Goal: Task Accomplishment & Management: Manage account settings

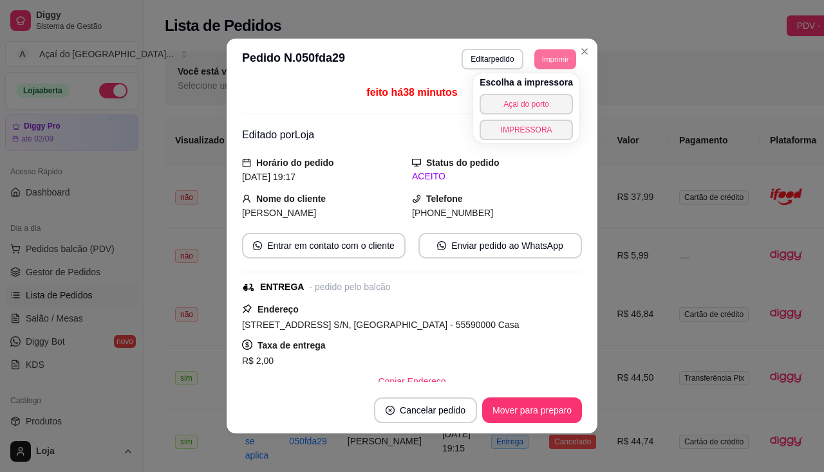
scroll to position [553, 0]
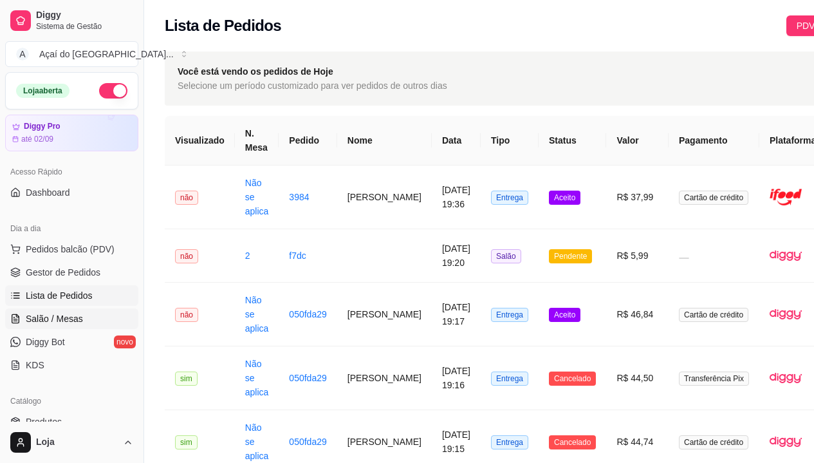
click at [18, 314] on icon at bounding box center [15, 318] width 10 height 10
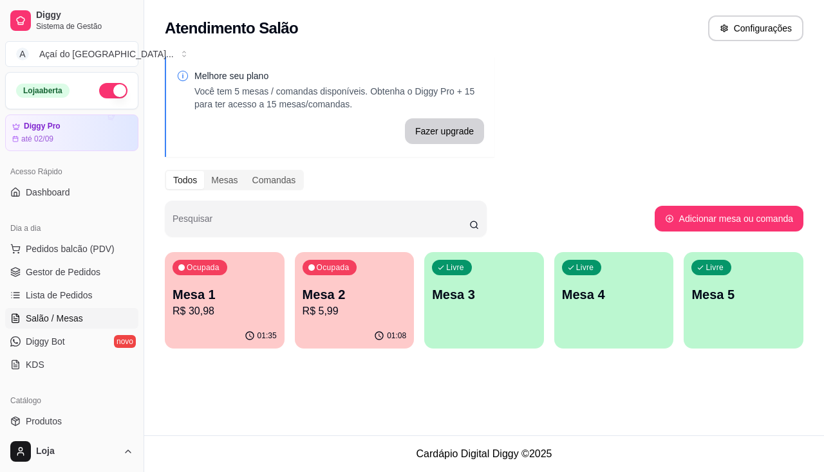
click at [239, 311] on p "R$ 30,98" at bounding box center [224, 311] width 104 height 15
click at [225, 319] on div "Ocupada Mesa 1 R$ 30,98" at bounding box center [225, 287] width 120 height 71
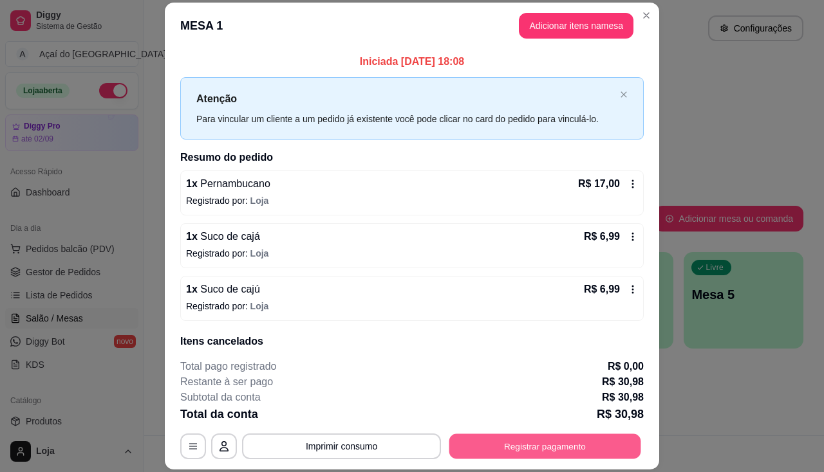
click at [509, 442] on button "Registrar pagamento" at bounding box center [545, 446] width 192 height 25
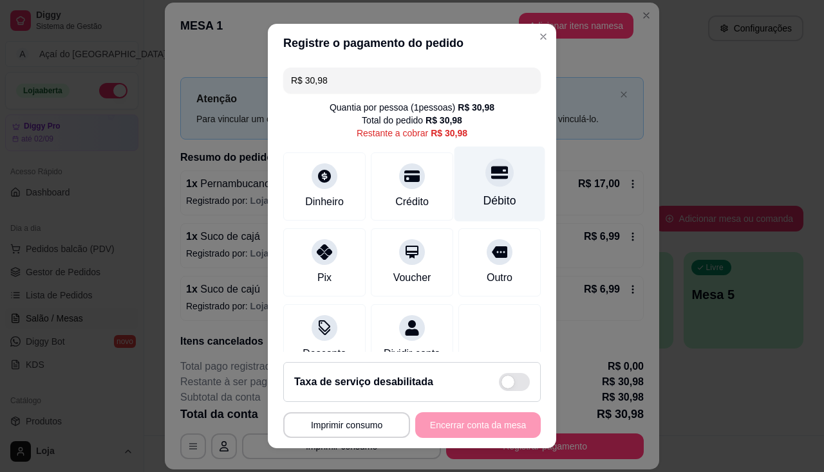
click at [488, 193] on div "Débito" at bounding box center [499, 200] width 33 height 17
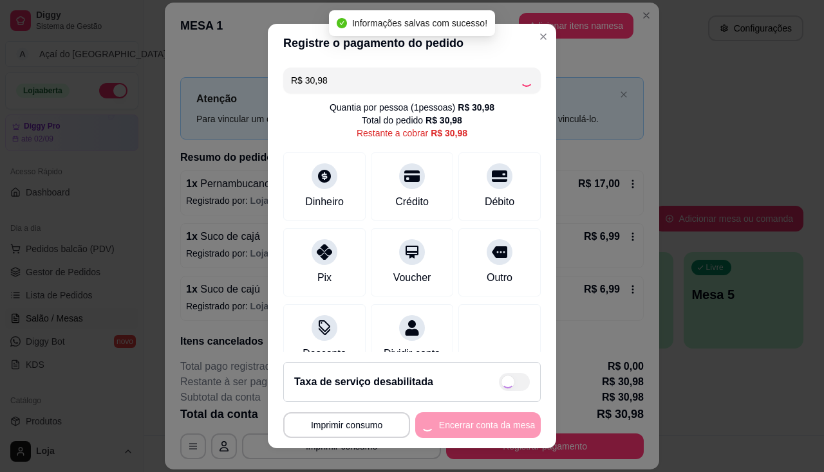
type input "R$ 0,00"
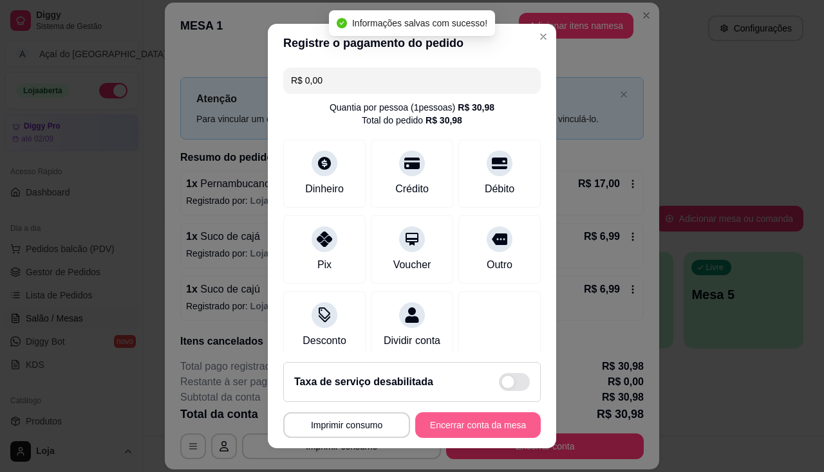
click at [477, 431] on button "Encerrar conta da mesa" at bounding box center [477, 425] width 125 height 26
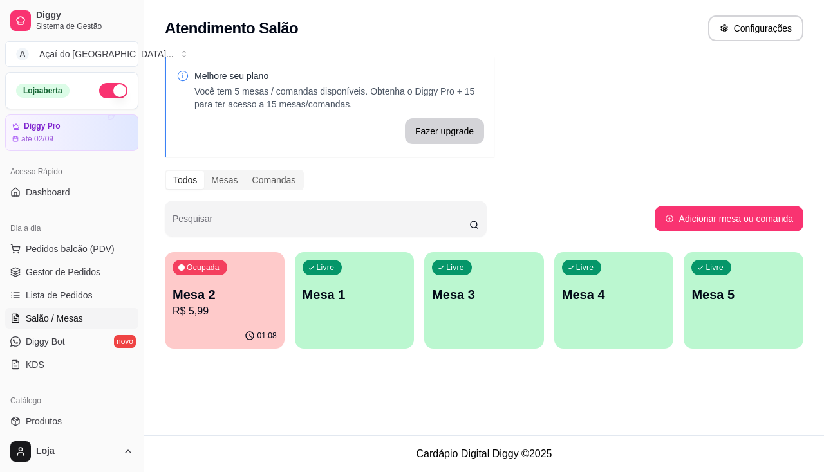
click at [304, 302] on p "Mesa 1" at bounding box center [354, 295] width 104 height 18
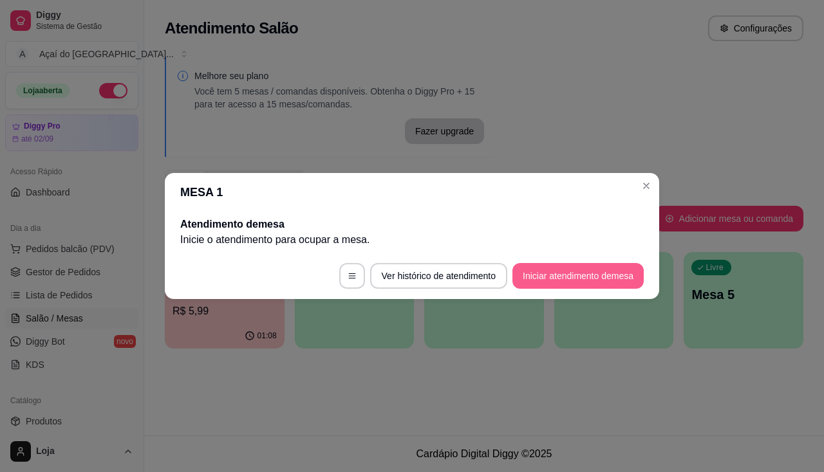
click at [532, 281] on button "Iniciar atendimento de mesa" at bounding box center [577, 276] width 131 height 26
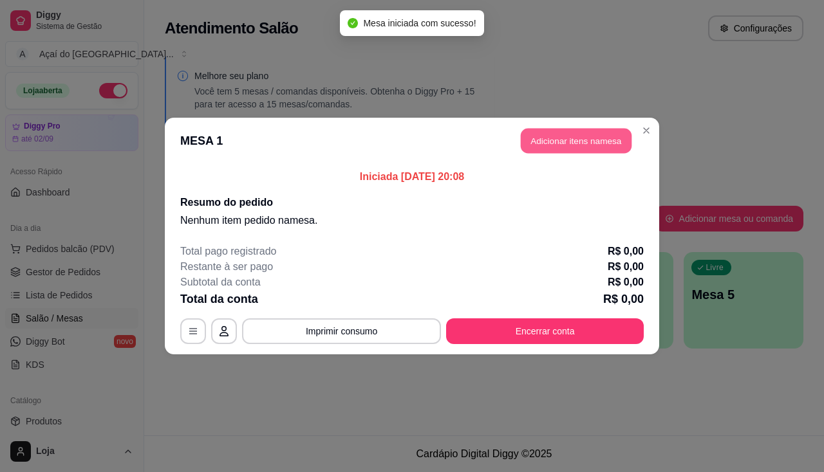
click at [543, 140] on button "Adicionar itens na mesa" at bounding box center [576, 141] width 111 height 25
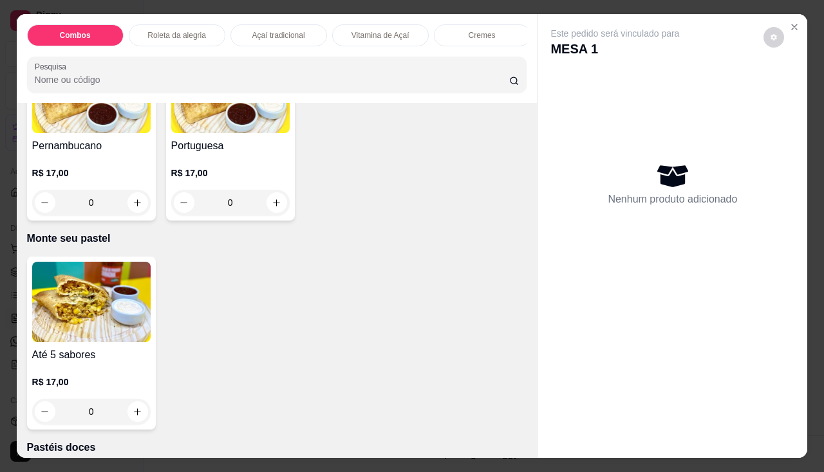
scroll to position [2638, 0]
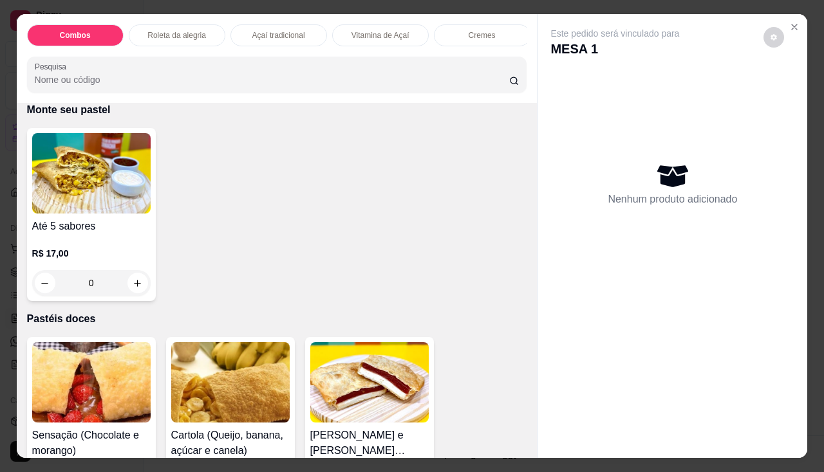
click at [120, 228] on h4 "Até 5 sabores" at bounding box center [91, 226] width 118 height 15
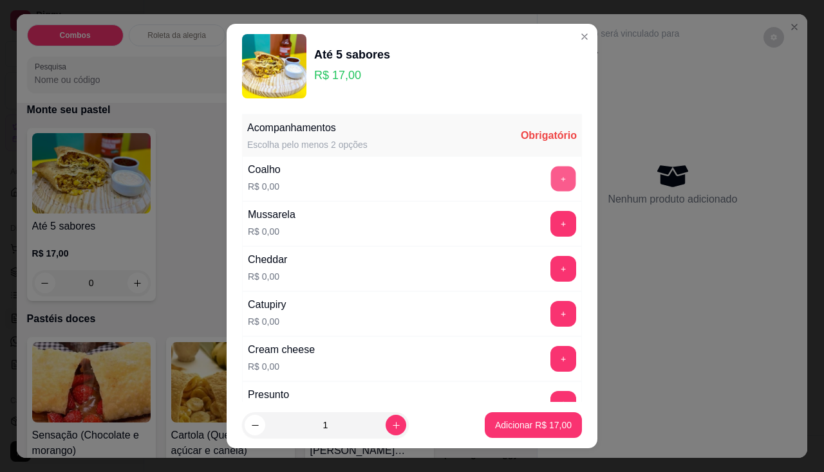
click at [551, 179] on button "+" at bounding box center [563, 178] width 25 height 25
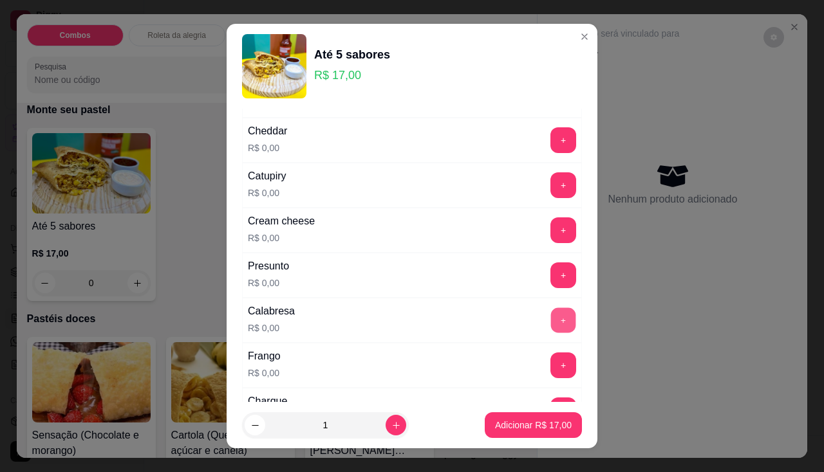
click at [551, 313] on button "+" at bounding box center [563, 320] width 25 height 25
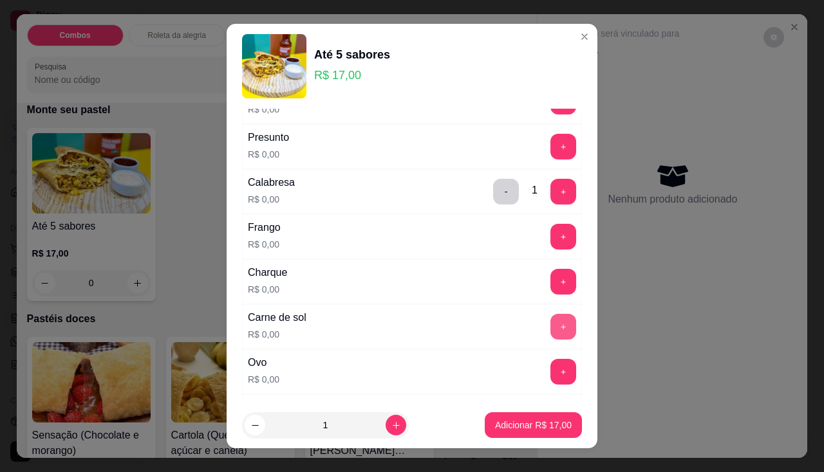
click at [550, 326] on button "+" at bounding box center [563, 327] width 26 height 26
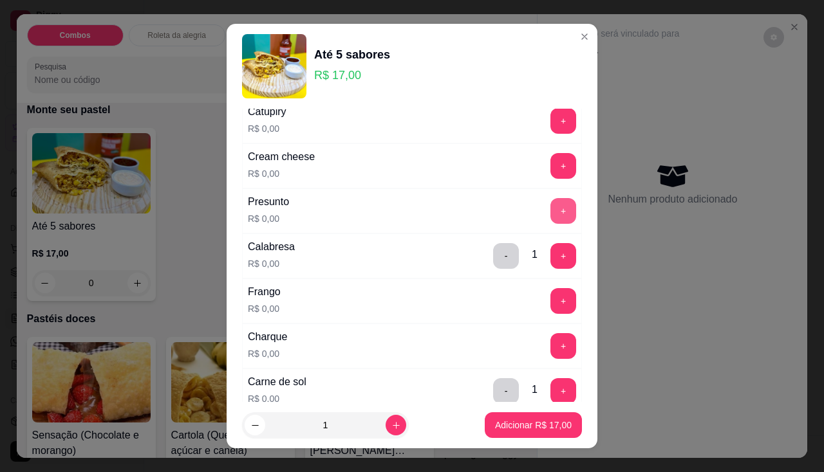
click at [550, 205] on button "+" at bounding box center [563, 211] width 26 height 26
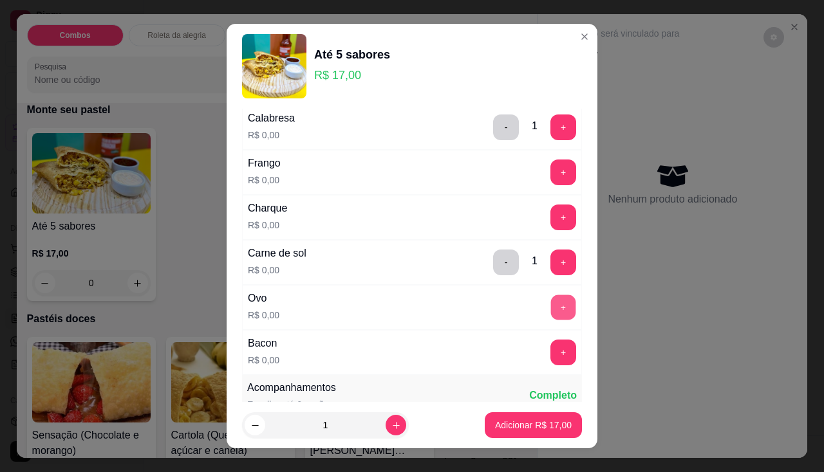
click at [551, 318] on button "+" at bounding box center [563, 307] width 25 height 25
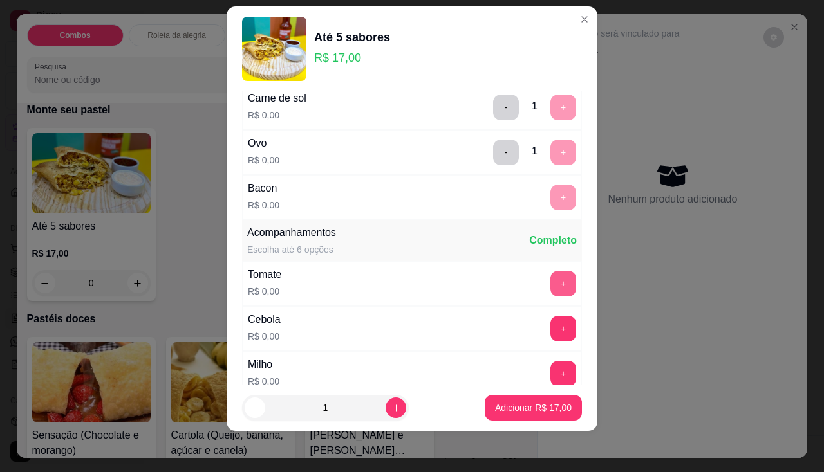
scroll to position [524, 0]
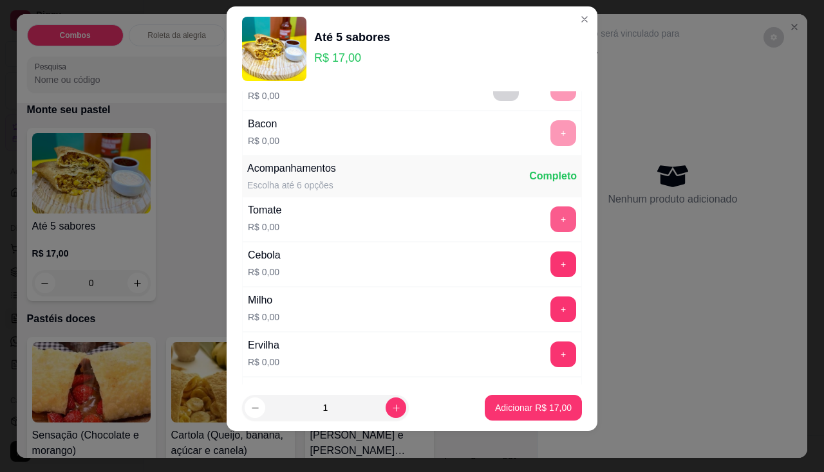
click at [550, 225] on button "+" at bounding box center [563, 220] width 26 height 26
click at [550, 254] on button "+" at bounding box center [563, 265] width 26 height 26
click at [551, 302] on button "+" at bounding box center [563, 309] width 25 height 25
click at [550, 362] on button "+" at bounding box center [563, 355] width 26 height 26
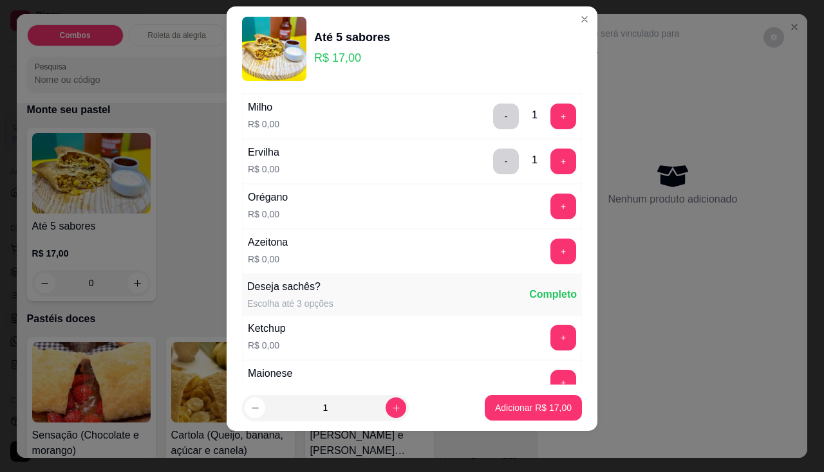
click at [545, 215] on div "+" at bounding box center [563, 207] width 36 height 26
click at [550, 216] on button "+" at bounding box center [563, 207] width 26 height 26
click at [551, 243] on button "+" at bounding box center [563, 251] width 25 height 25
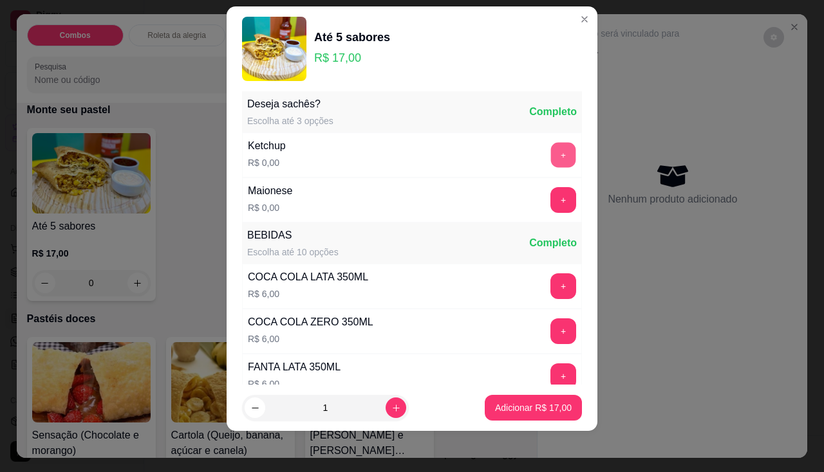
click at [551, 156] on button "+" at bounding box center [563, 154] width 25 height 25
click at [550, 189] on button "+" at bounding box center [563, 200] width 26 height 26
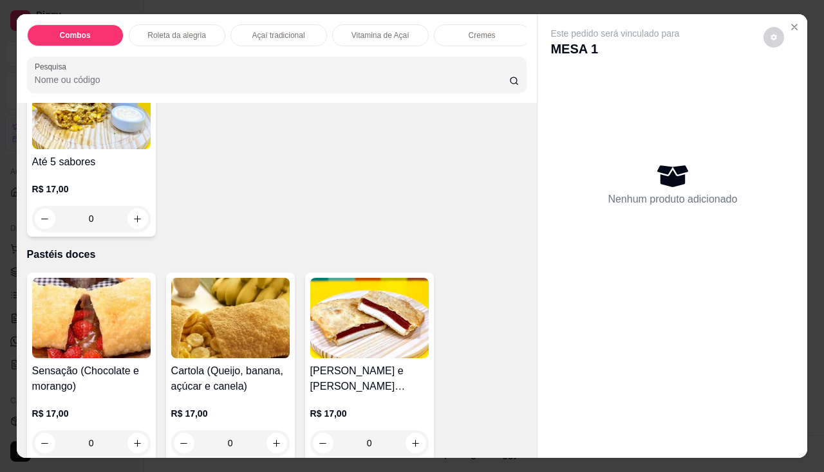
scroll to position [2510, 0]
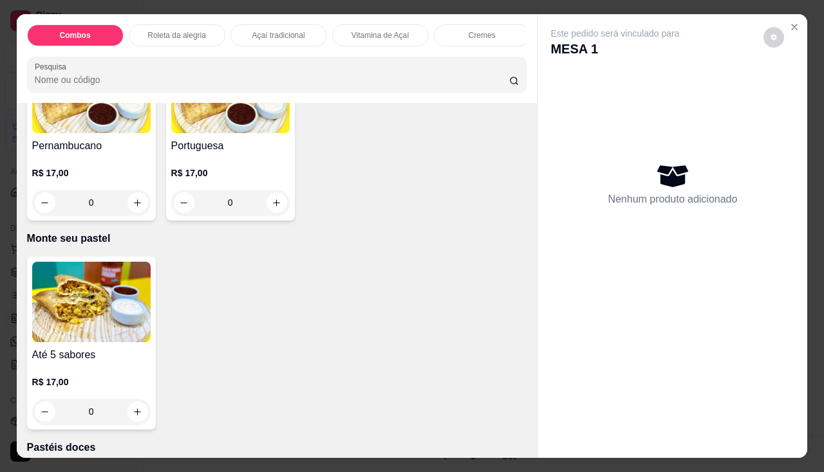
click at [84, 299] on img at bounding box center [91, 302] width 118 height 80
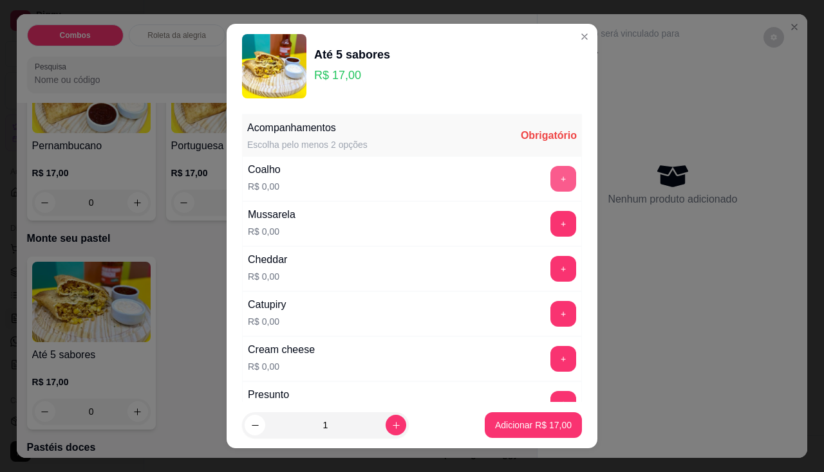
click at [550, 176] on button "+" at bounding box center [563, 179] width 26 height 26
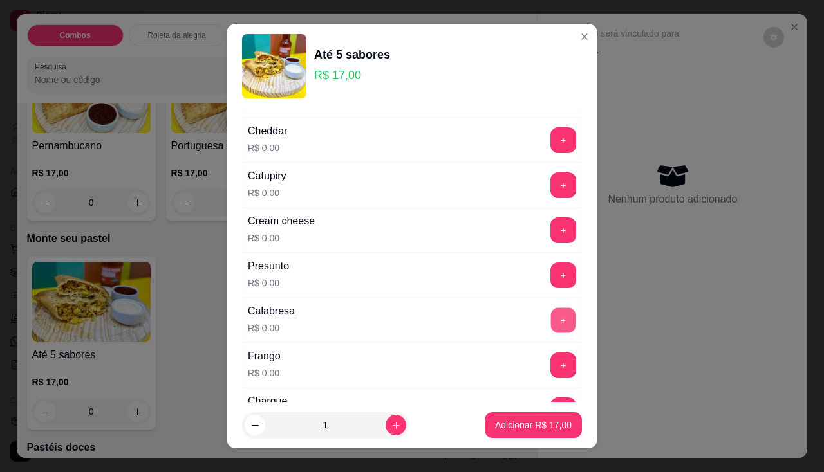
click at [551, 329] on button "+" at bounding box center [563, 320] width 25 height 25
click at [550, 271] on button "+" at bounding box center [563, 276] width 26 height 26
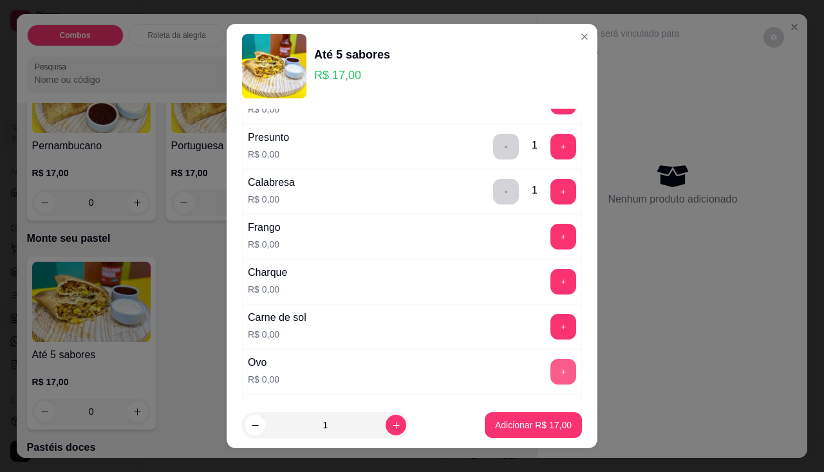
click at [550, 367] on button "+" at bounding box center [563, 372] width 26 height 26
click at [550, 324] on button "+" at bounding box center [563, 327] width 26 height 26
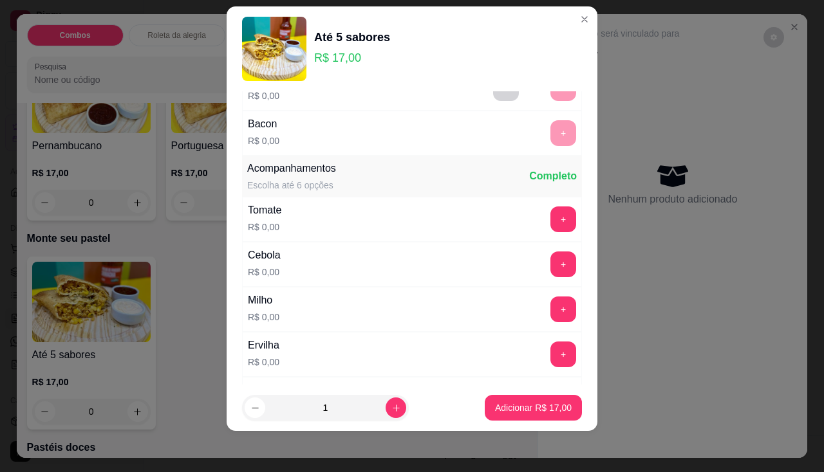
scroll to position [459, 0]
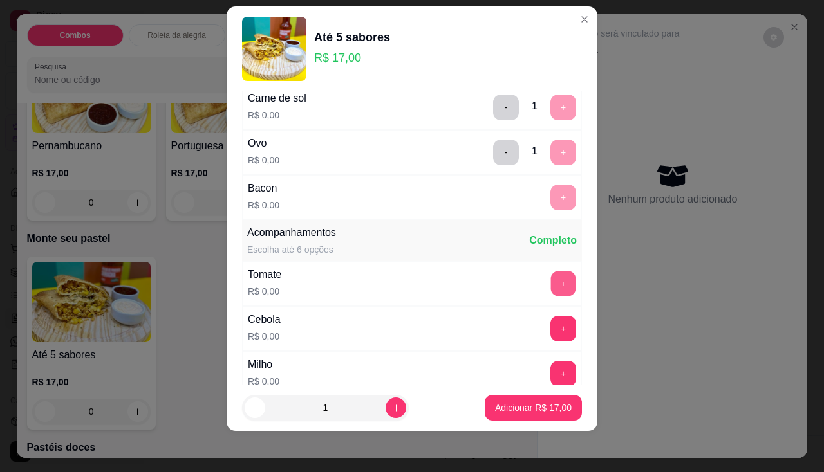
click at [551, 290] on button "+" at bounding box center [563, 283] width 25 height 25
click at [550, 333] on button "+" at bounding box center [563, 329] width 26 height 26
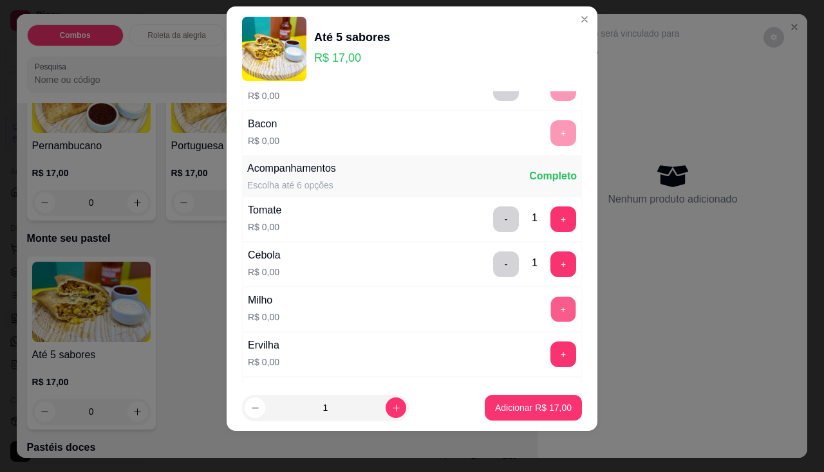
click at [551, 308] on button "+" at bounding box center [563, 309] width 25 height 25
click at [550, 351] on button "+" at bounding box center [563, 355] width 26 height 26
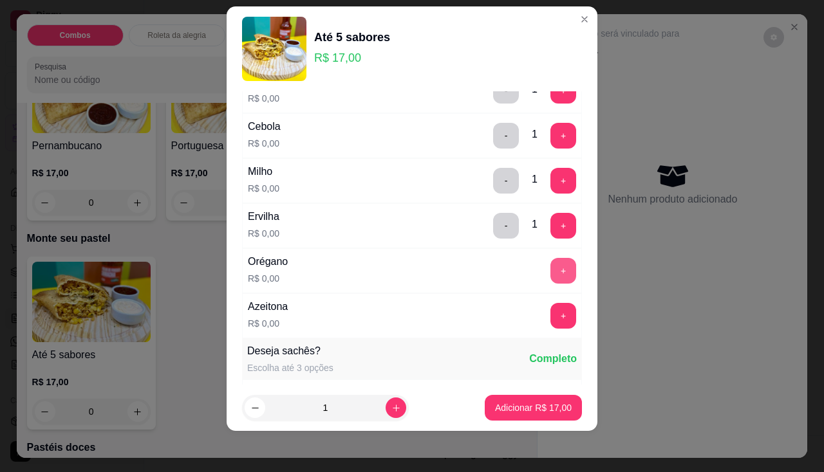
click at [550, 280] on button "+" at bounding box center [563, 271] width 26 height 26
click at [551, 311] on button "+" at bounding box center [563, 315] width 25 height 25
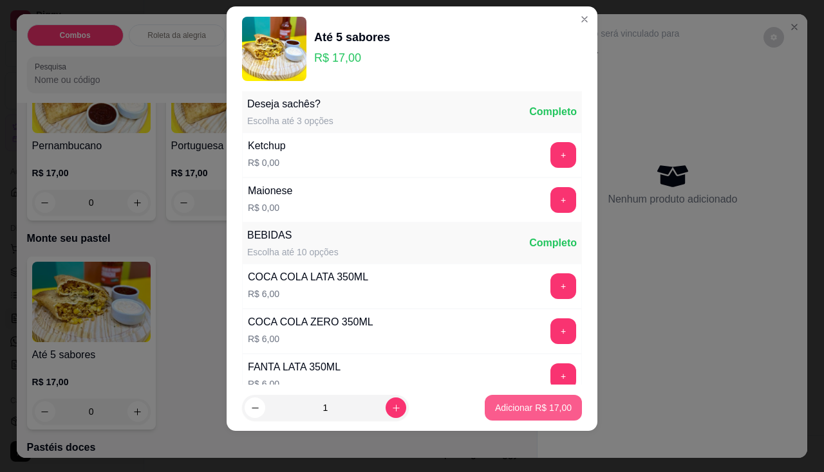
click at [522, 405] on p "Adicionar R$ 17,00" at bounding box center [533, 408] width 77 height 13
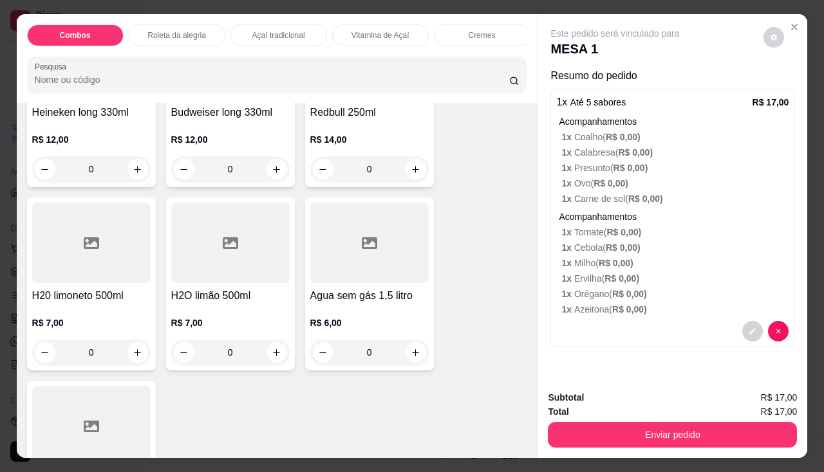
scroll to position [4183, 0]
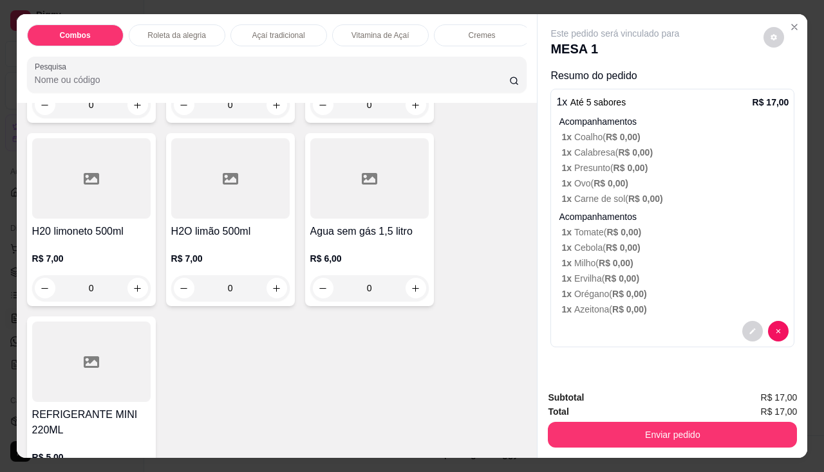
click at [221, 252] on div "R$ 7,00 0" at bounding box center [230, 270] width 118 height 62
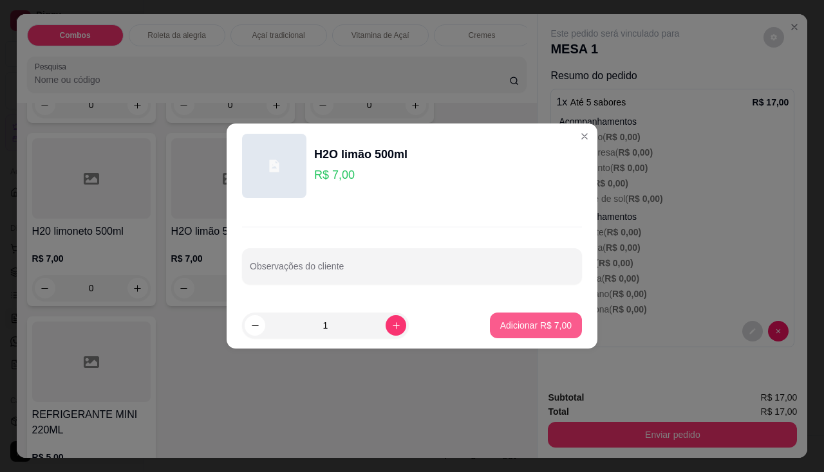
click at [526, 322] on p "Adicionar R$ 7,00" at bounding box center [535, 325] width 71 height 13
type input "1"
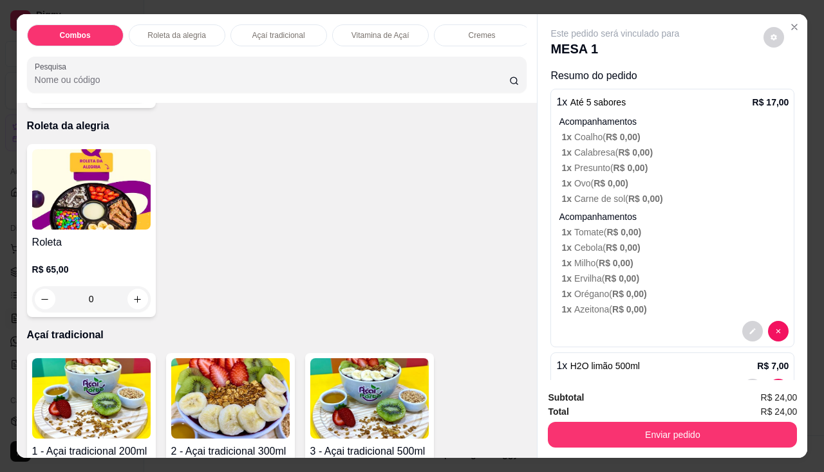
scroll to position [579, 0]
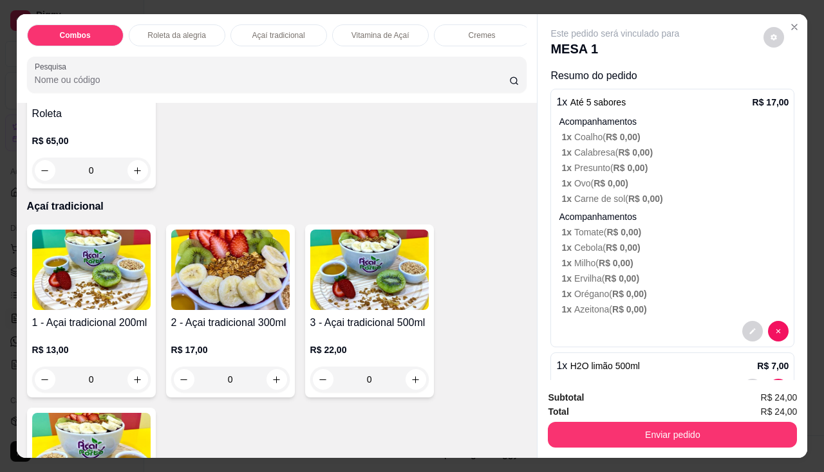
click at [242, 264] on img at bounding box center [230, 270] width 118 height 80
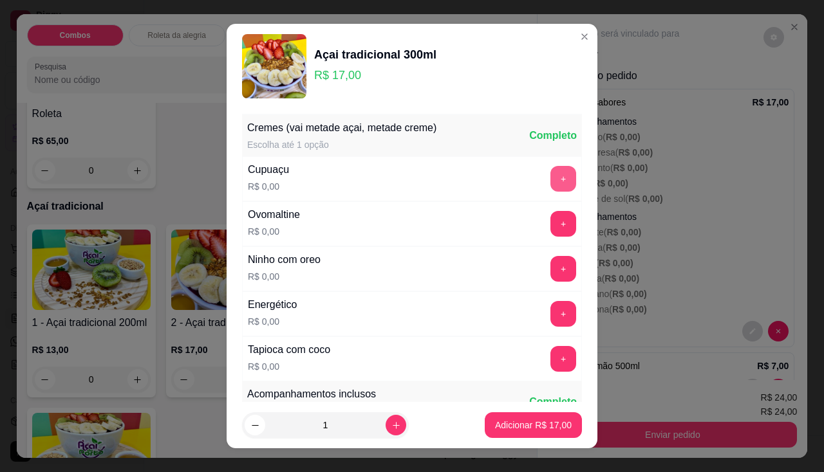
click at [550, 178] on button "+" at bounding box center [563, 179] width 26 height 26
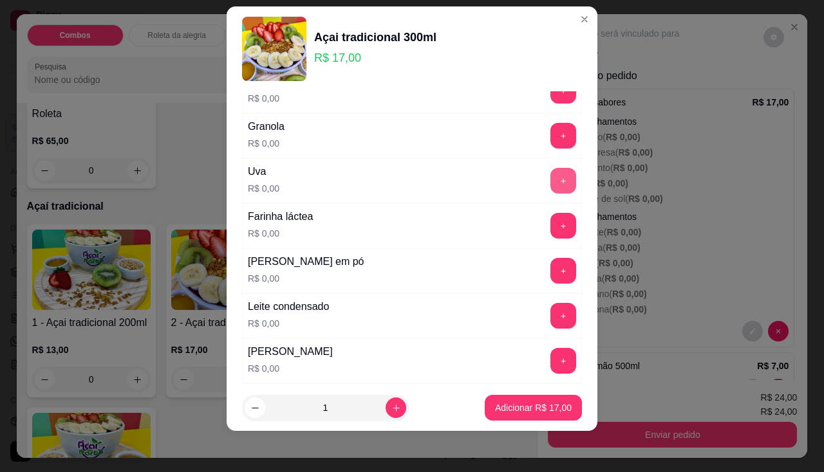
scroll to position [273, 0]
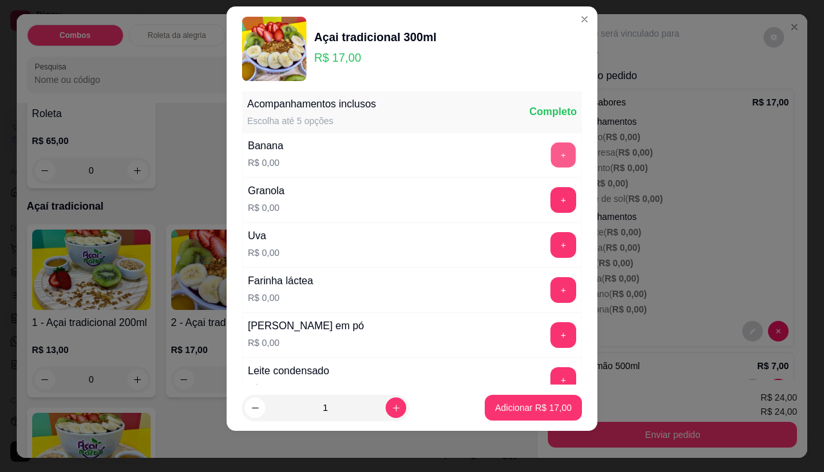
click at [551, 154] on button "+" at bounding box center [563, 154] width 25 height 25
click at [551, 193] on button "+" at bounding box center [563, 199] width 25 height 25
click at [550, 254] on button "+" at bounding box center [563, 245] width 26 height 26
click at [550, 292] on button "+" at bounding box center [563, 290] width 26 height 26
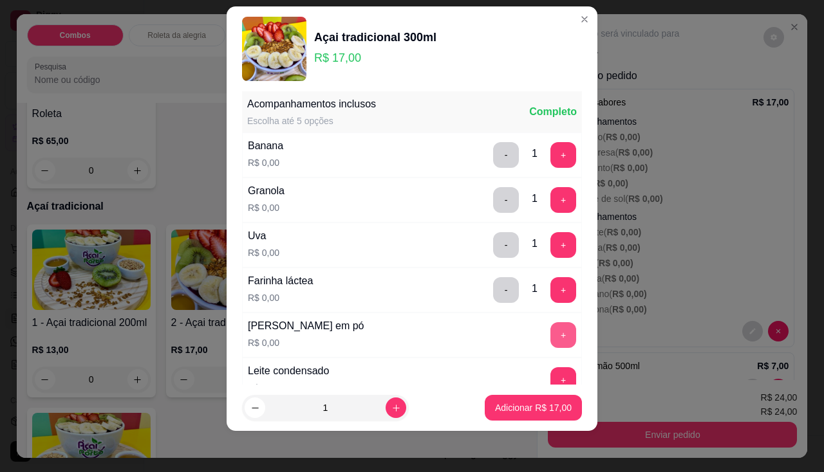
click at [550, 331] on button "+" at bounding box center [563, 335] width 26 height 26
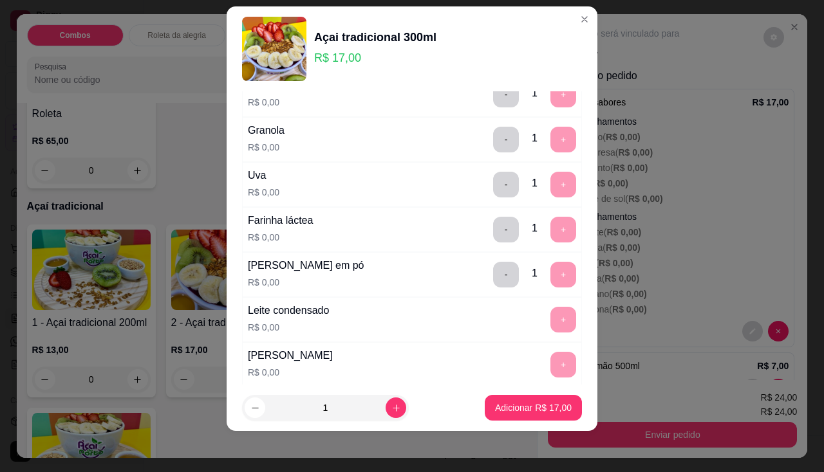
scroll to position [269, 0]
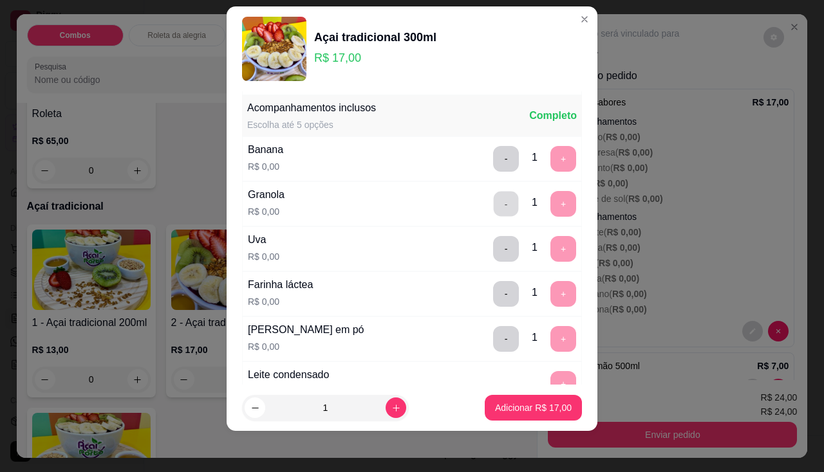
click at [494, 210] on button "-" at bounding box center [506, 203] width 25 height 25
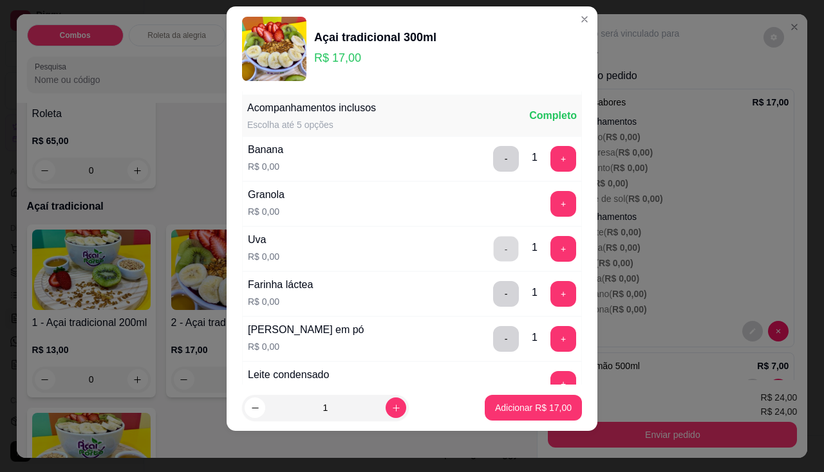
click at [494, 250] on button "-" at bounding box center [506, 248] width 25 height 25
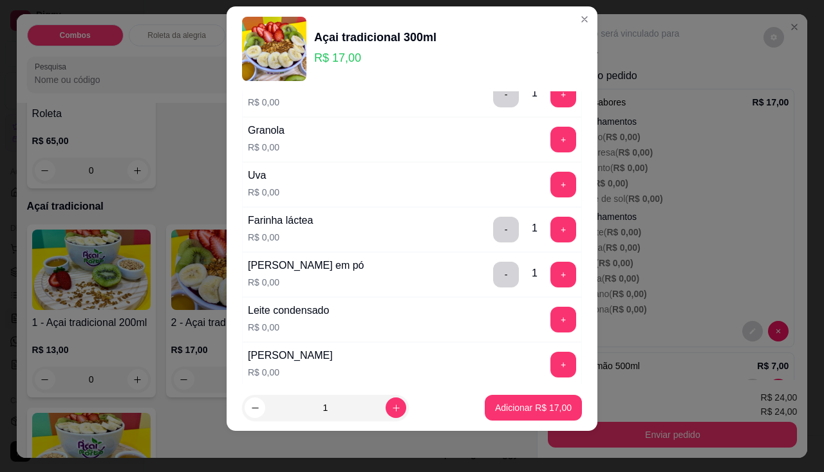
scroll to position [398, 0]
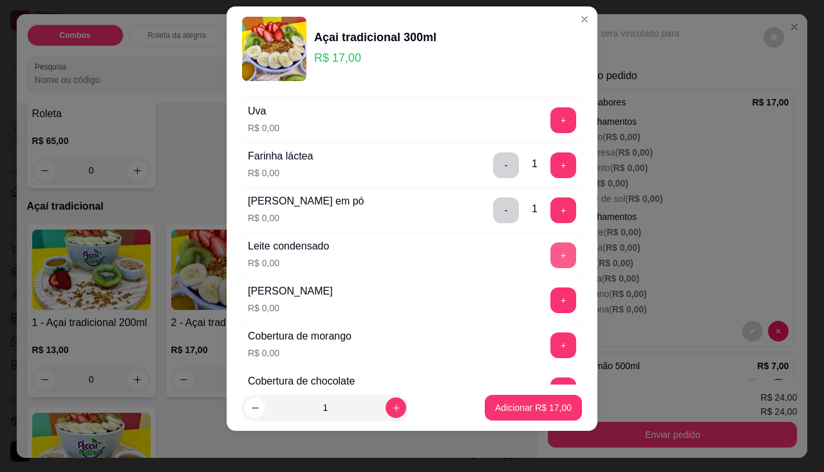
click at [550, 255] on button "+" at bounding box center [563, 256] width 26 height 26
click at [537, 402] on p "Adicionar R$ 17,00" at bounding box center [533, 408] width 75 height 12
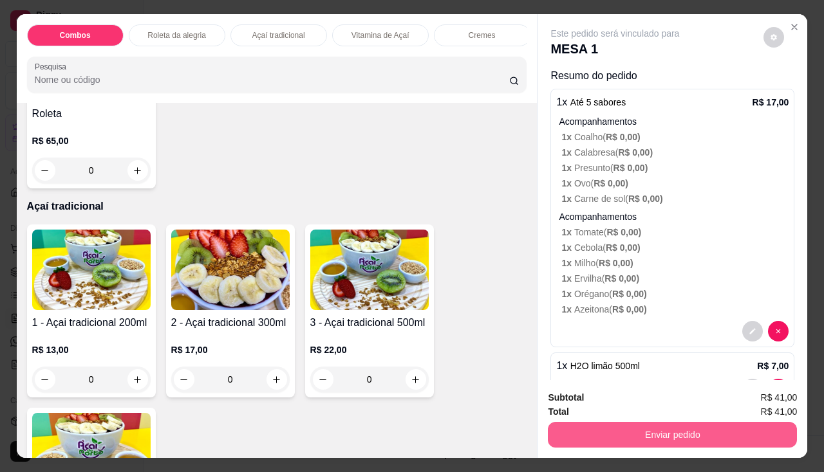
click at [593, 424] on button "Enviar pedido" at bounding box center [672, 435] width 249 height 26
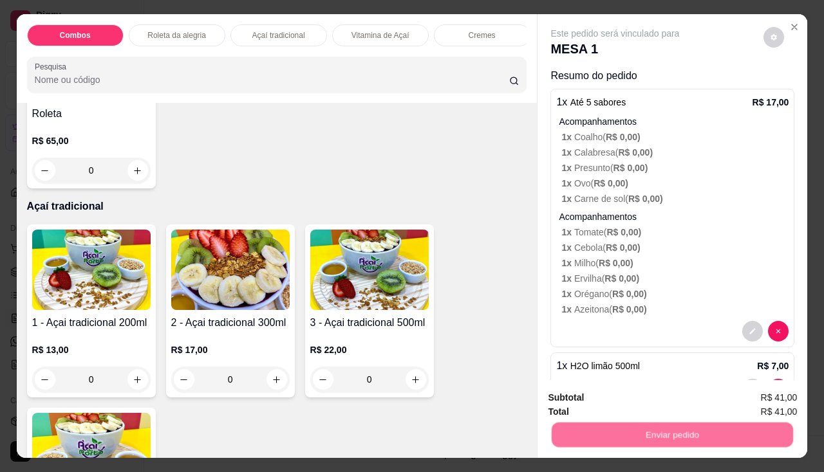
click at [597, 403] on button "Não registrar e enviar pedido" at bounding box center [630, 399] width 134 height 24
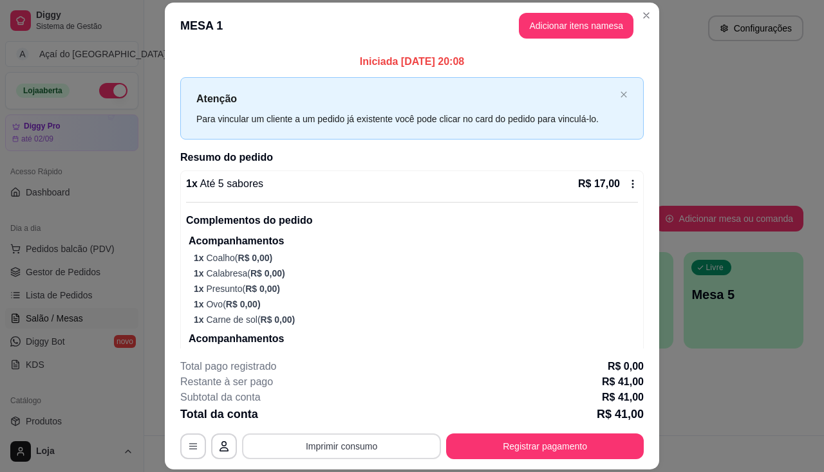
click at [312, 457] on button "Imprimir consumo" at bounding box center [341, 447] width 199 height 26
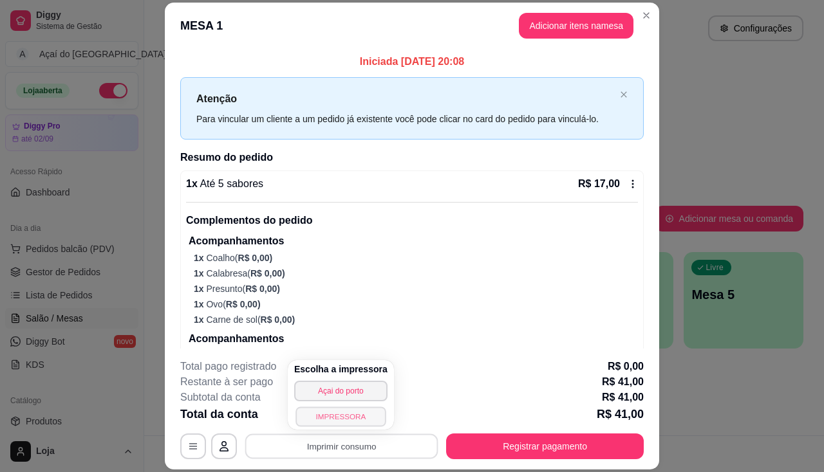
click at [328, 419] on button "IMPRESSORA" at bounding box center [340, 417] width 90 height 20
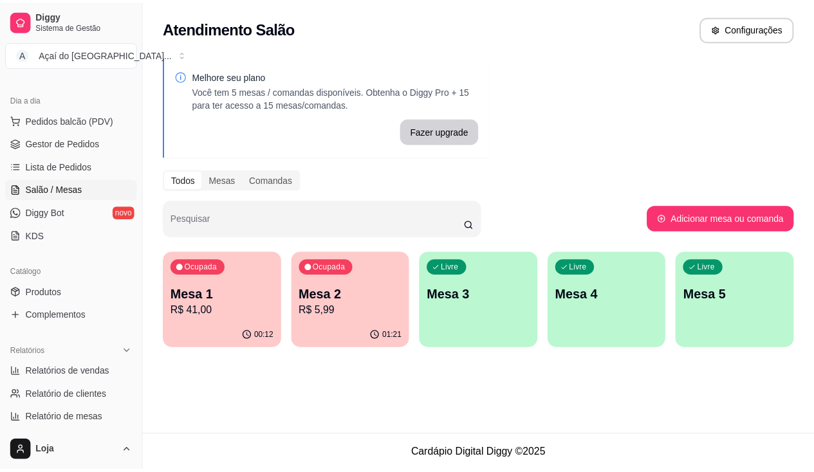
scroll to position [193, 0]
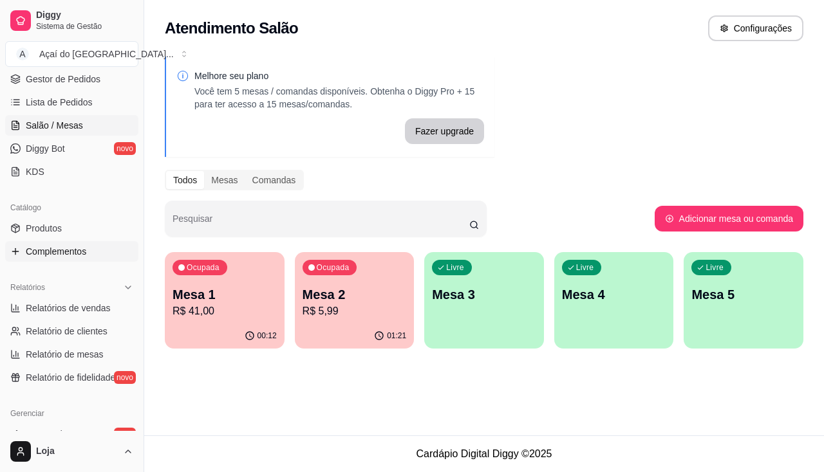
click at [77, 248] on span "Complementos" at bounding box center [56, 251] width 60 height 13
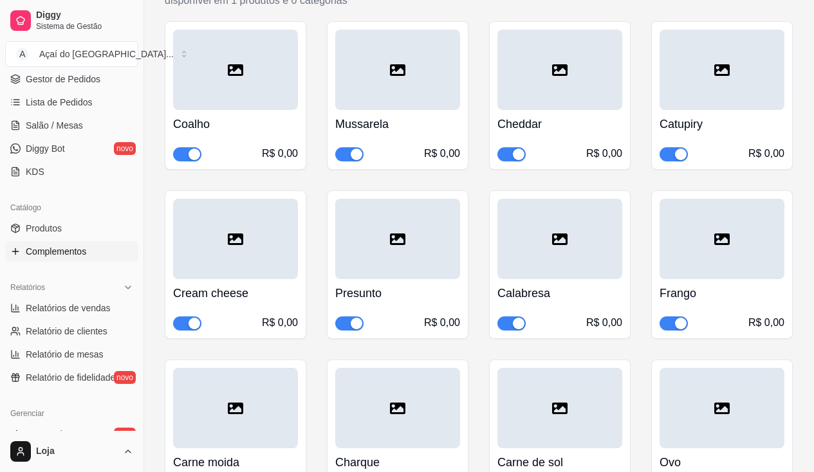
scroll to position [4247, 0]
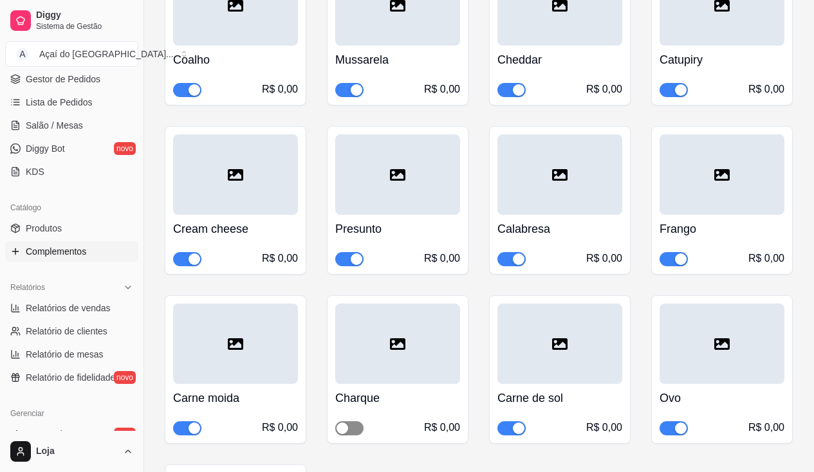
click at [351, 421] on span "button" at bounding box center [349, 428] width 28 height 14
click at [517, 423] on div "button" at bounding box center [519, 429] width 12 height 12
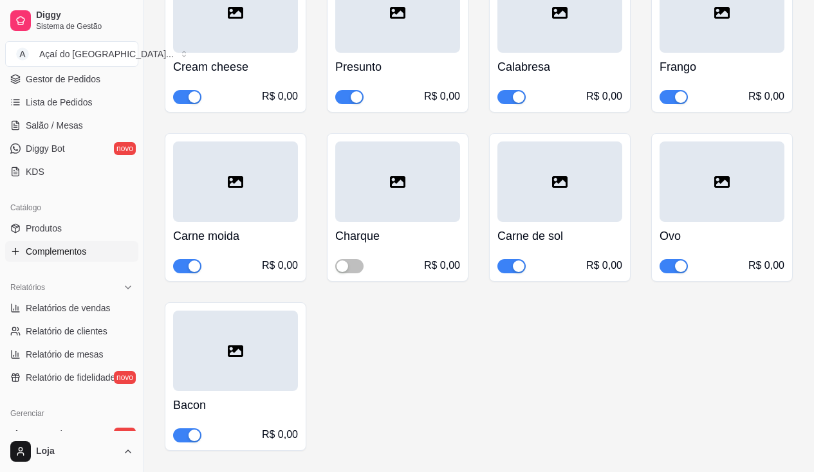
scroll to position [5212, 0]
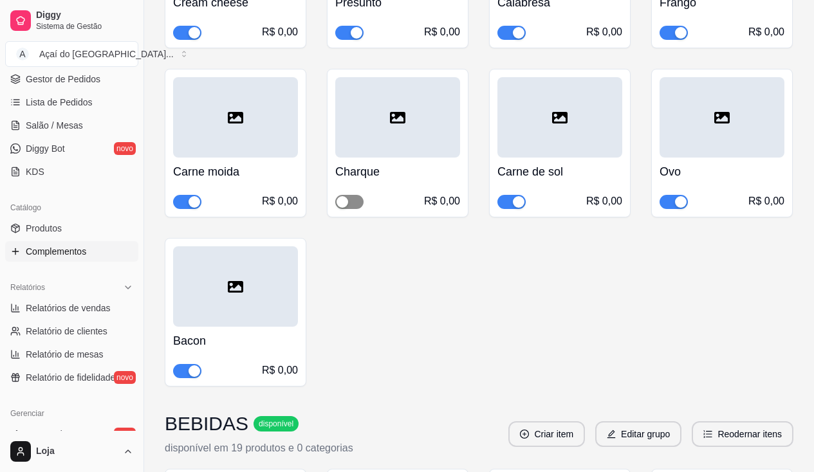
click at [351, 195] on span "button" at bounding box center [349, 202] width 28 height 14
click at [519, 196] on div "button" at bounding box center [519, 202] width 12 height 12
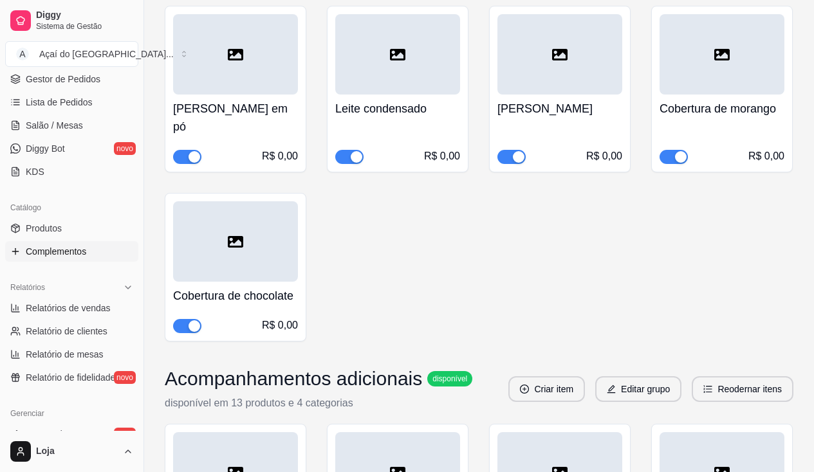
scroll to position [1030, 0]
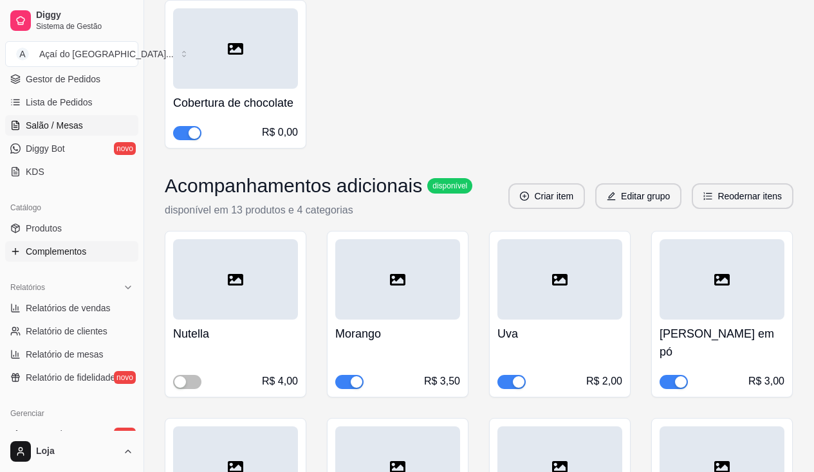
click at [77, 125] on span "Salão / Mesas" at bounding box center [54, 125] width 57 height 13
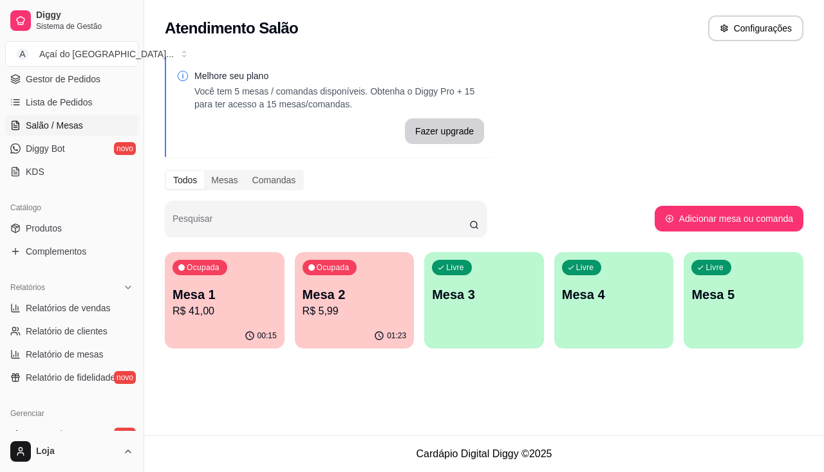
click at [500, 297] on p "Mesa 3" at bounding box center [484, 295] width 104 height 18
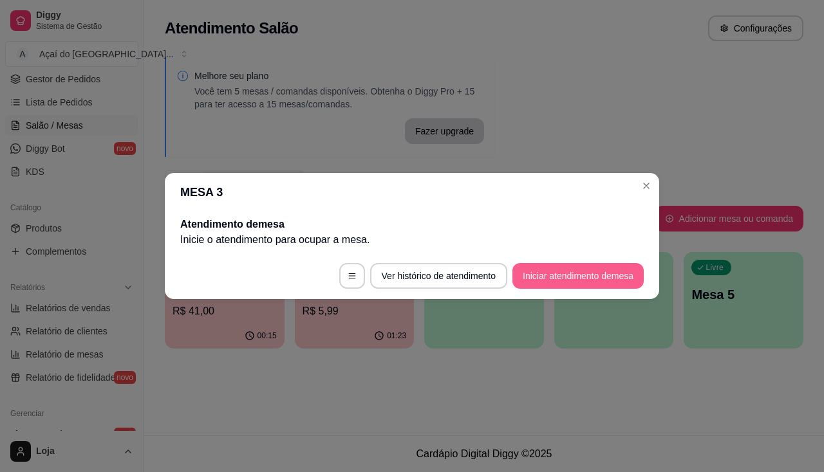
click at [528, 278] on button "Iniciar atendimento de mesa" at bounding box center [577, 276] width 131 height 26
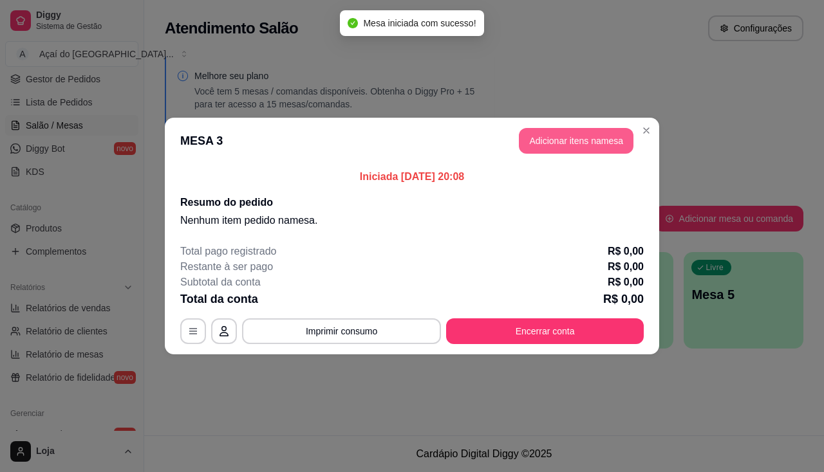
click at [557, 142] on button "Adicionar itens na mesa" at bounding box center [576, 141] width 115 height 26
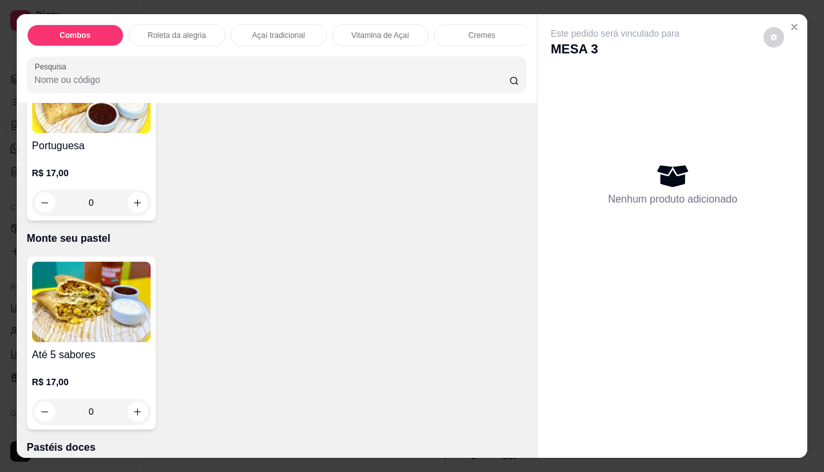
scroll to position [2574, 0]
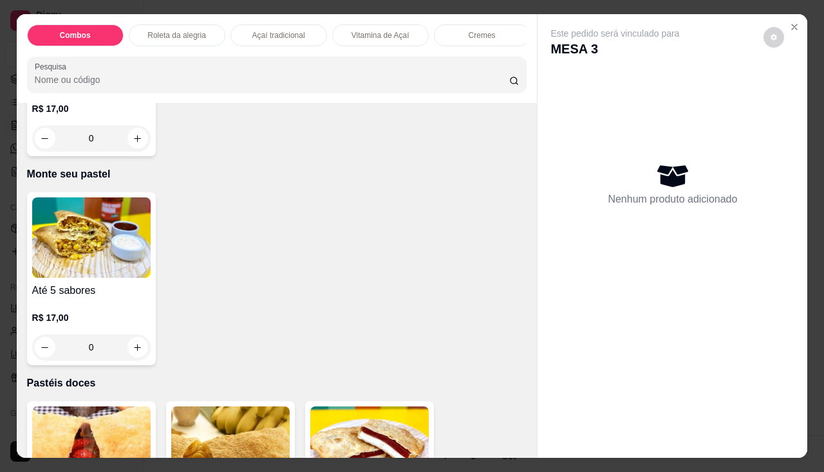
click at [138, 353] on div "0" at bounding box center [91, 348] width 118 height 26
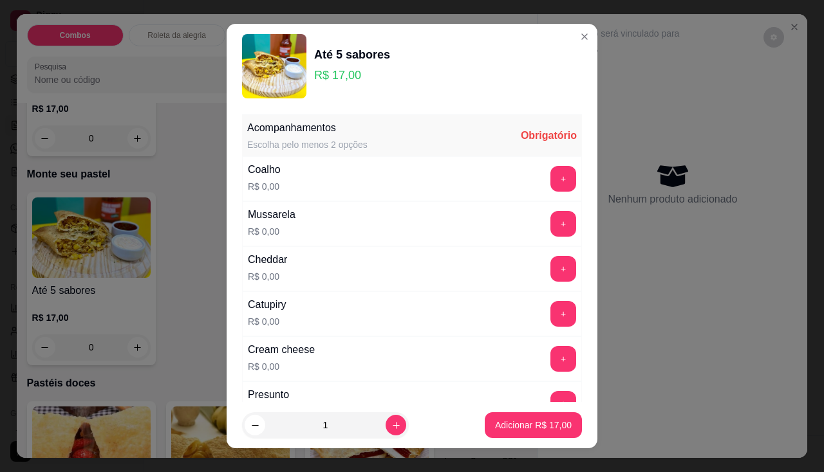
click at [552, 183] on div "+" at bounding box center [563, 179] width 36 height 26
click at [550, 181] on button "+" at bounding box center [563, 179] width 26 height 26
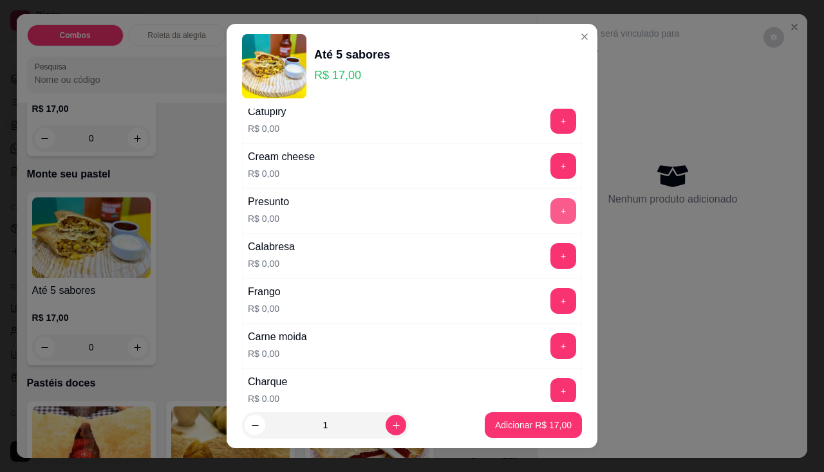
scroll to position [257, 0]
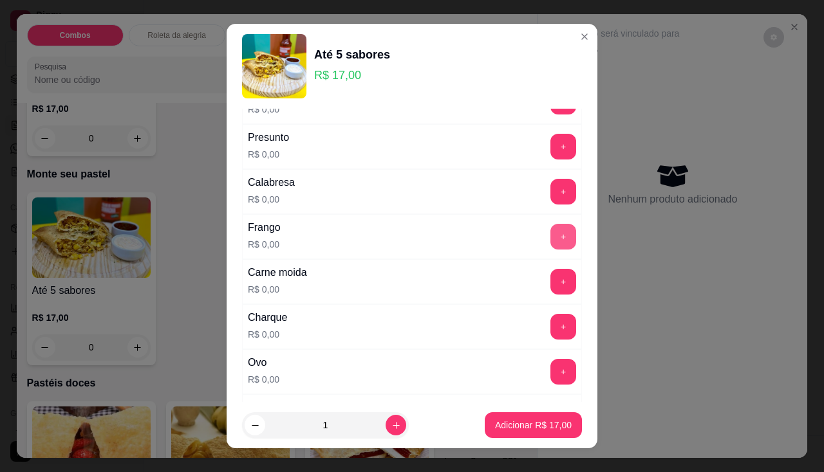
click at [550, 237] on button "+" at bounding box center [563, 237] width 26 height 26
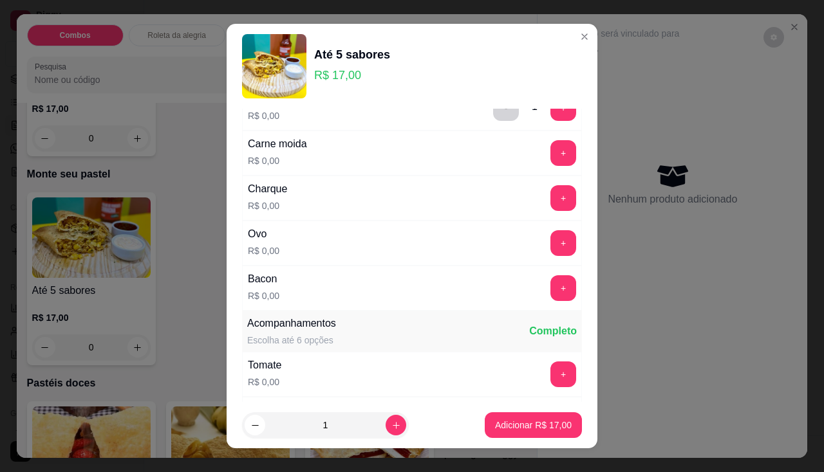
scroll to position [450, 0]
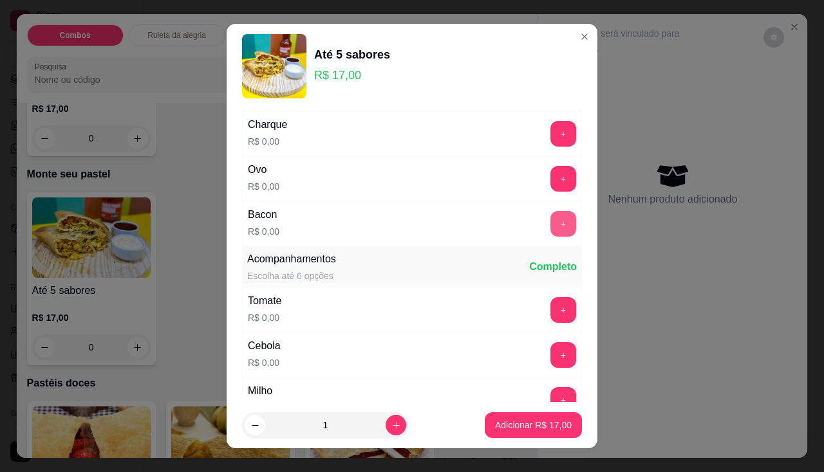
click at [550, 224] on button "+" at bounding box center [563, 224] width 26 height 26
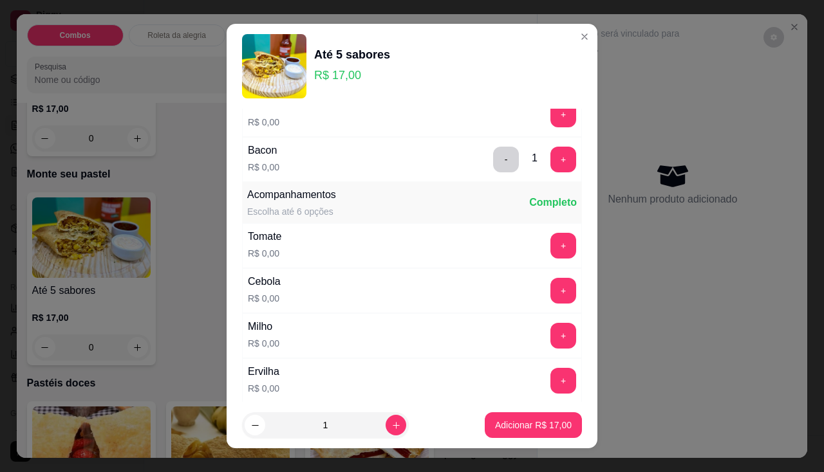
scroll to position [579, 0]
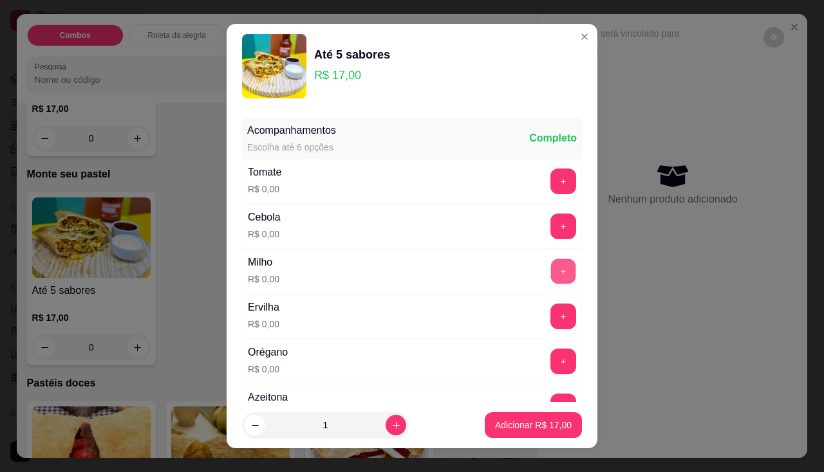
click at [551, 275] on button "+" at bounding box center [563, 271] width 25 height 25
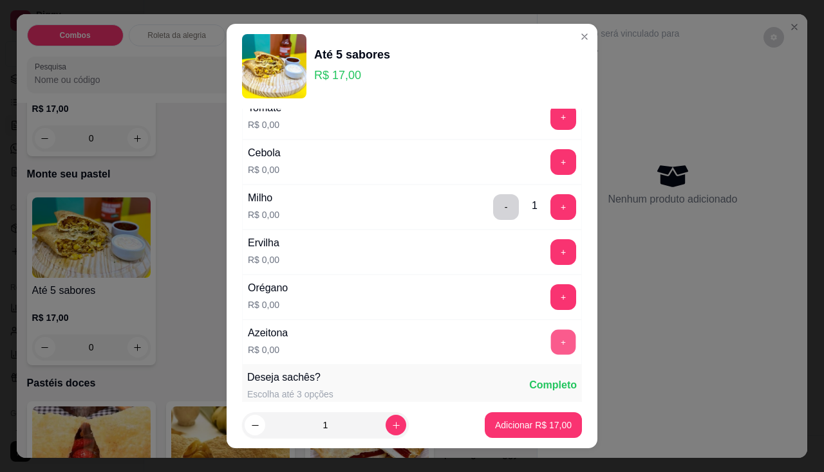
click at [551, 334] on button "+" at bounding box center [563, 341] width 25 height 25
click at [553, 427] on p "Adicionar R$ 17,00" at bounding box center [533, 425] width 77 height 13
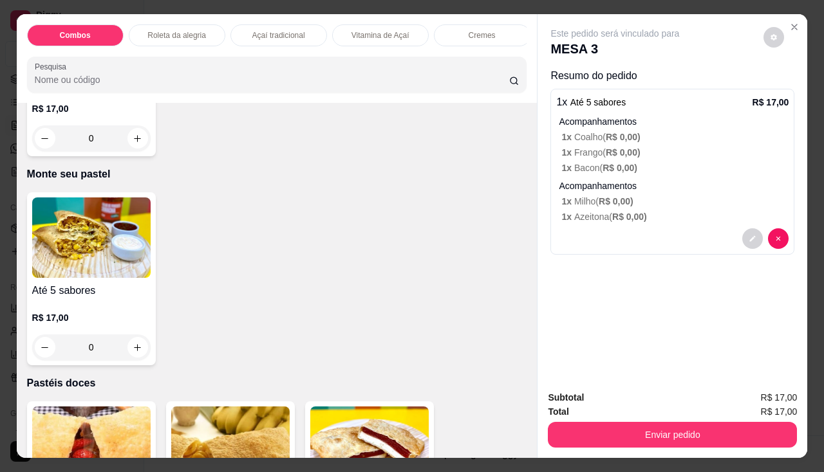
click at [136, 350] on div "0" at bounding box center [91, 348] width 118 height 26
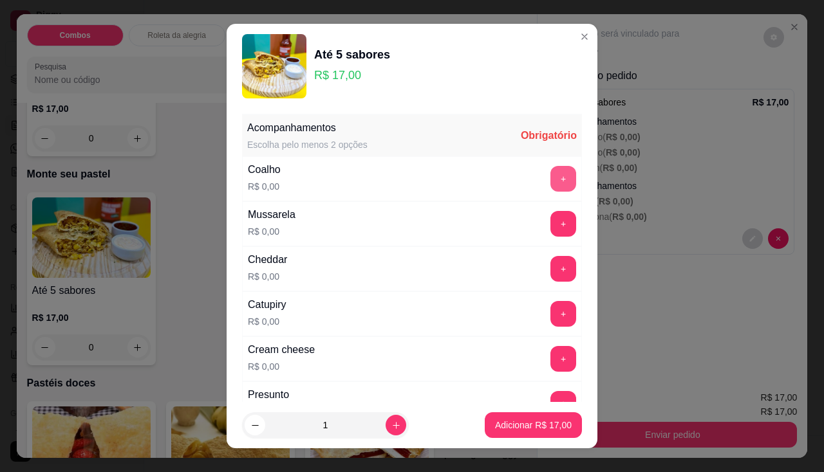
click at [550, 176] on button "+" at bounding box center [563, 179] width 26 height 26
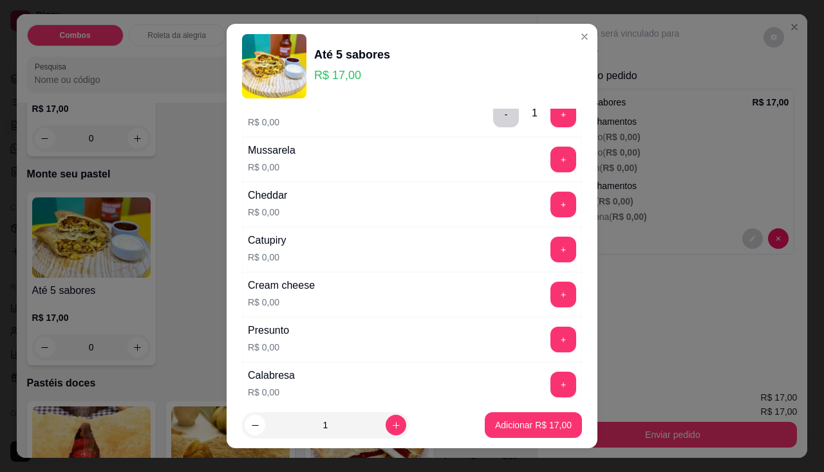
scroll to position [129, 0]
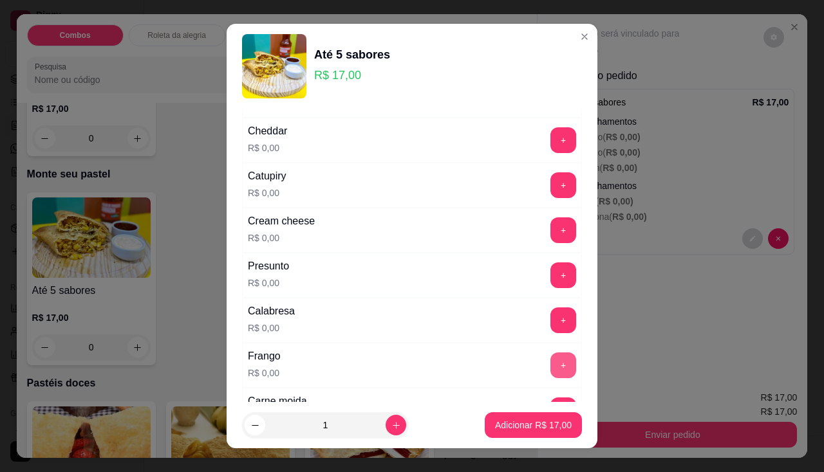
click at [550, 358] on button "+" at bounding box center [563, 366] width 26 height 26
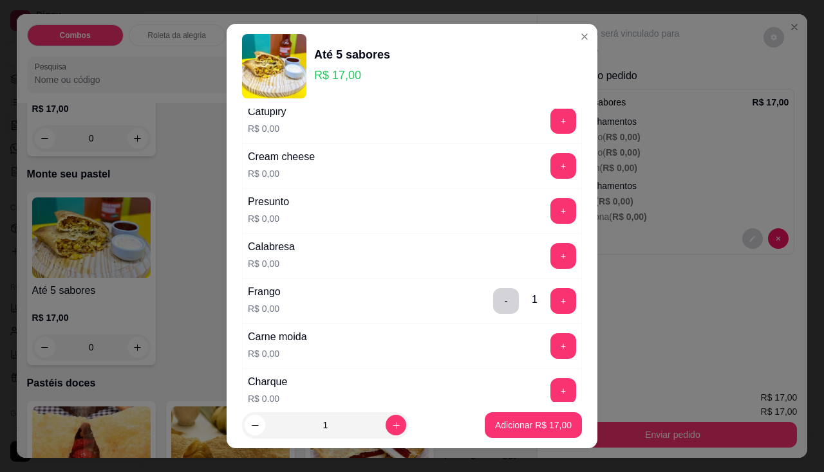
scroll to position [322, 0]
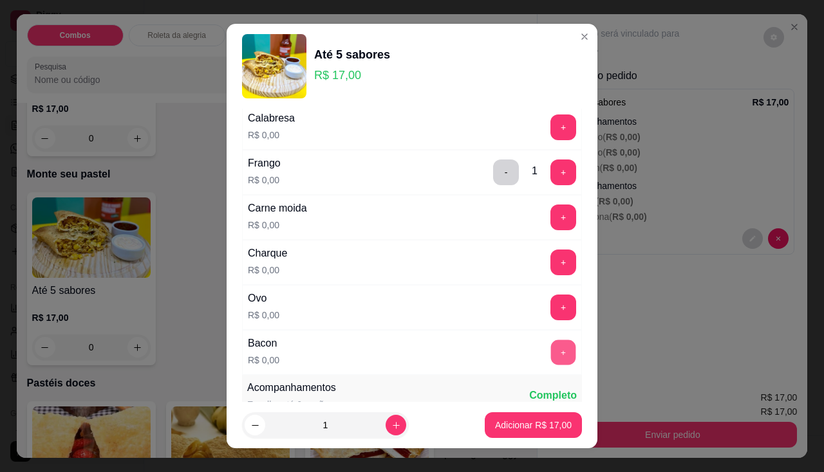
click at [551, 363] on button "+" at bounding box center [563, 352] width 25 height 25
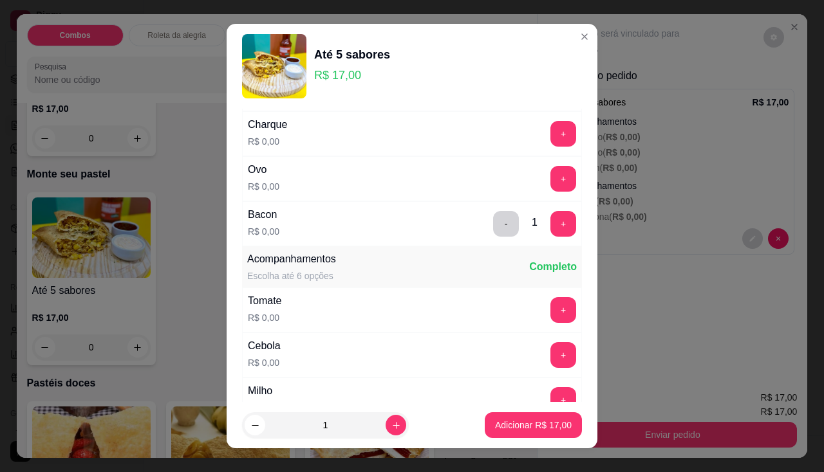
scroll to position [579, 0]
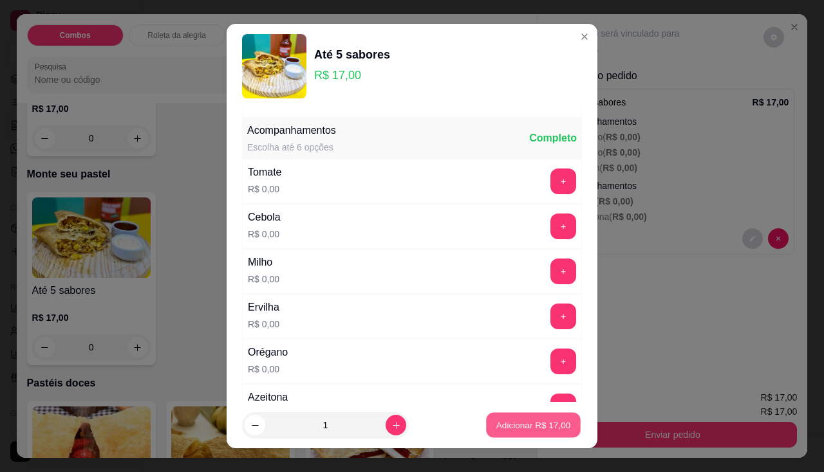
click at [496, 431] on p "Adicionar R$ 17,00" at bounding box center [533, 426] width 75 height 12
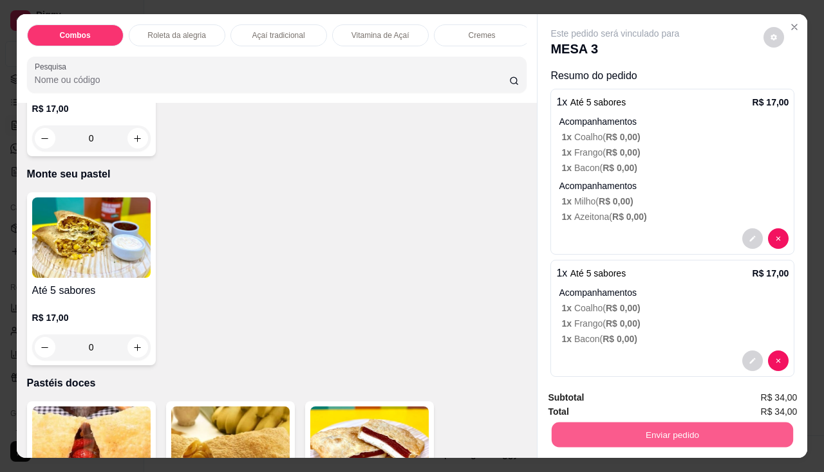
click at [597, 431] on button "Enviar pedido" at bounding box center [671, 435] width 241 height 25
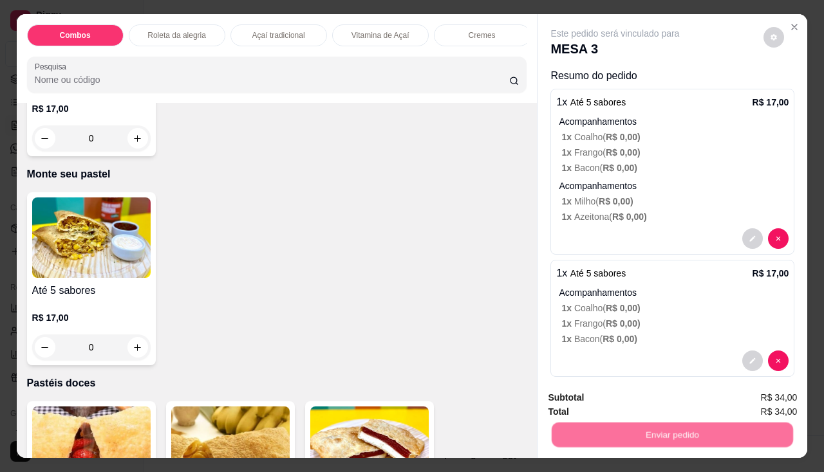
click at [582, 402] on button "Não registrar e enviar pedido" at bounding box center [630, 399] width 134 height 24
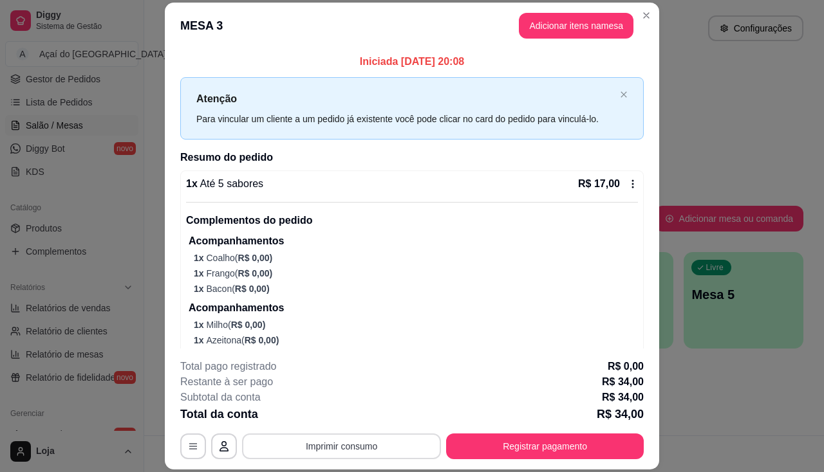
click at [362, 440] on button "Imprimir consumo" at bounding box center [341, 447] width 199 height 26
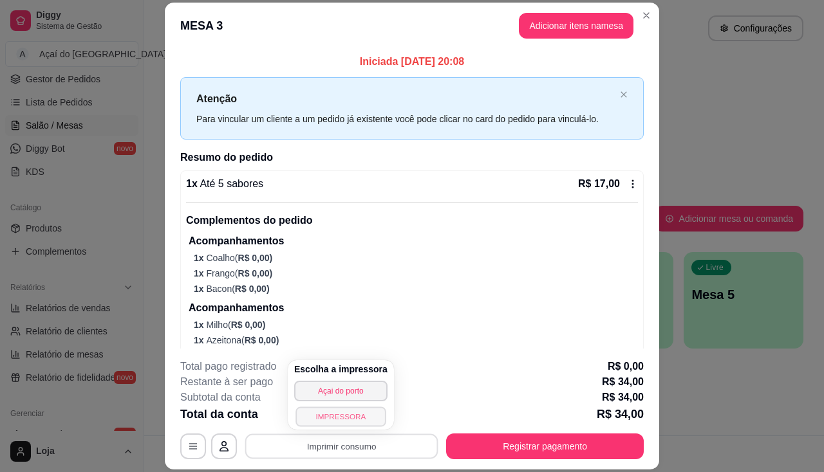
click at [356, 416] on button "IMPRESSORA" at bounding box center [340, 417] width 90 height 20
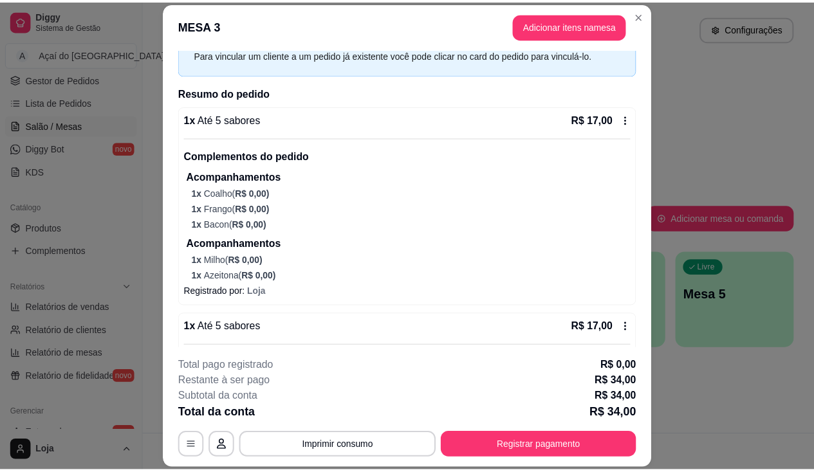
scroll to position [183, 0]
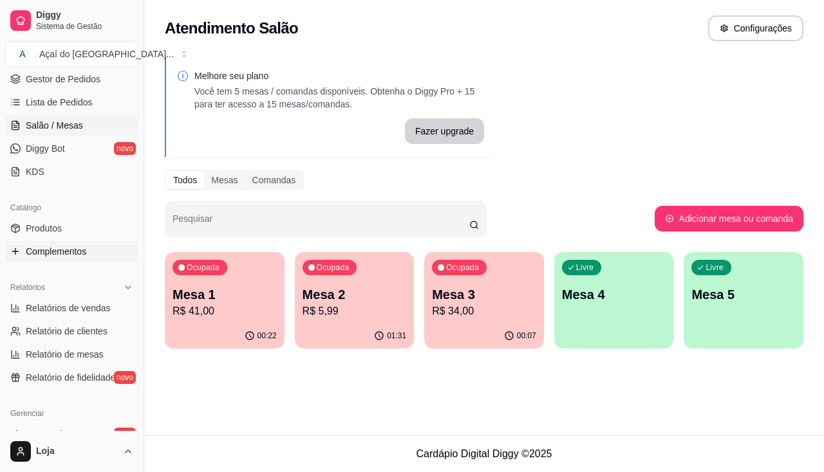
click at [95, 245] on link "Complementos" at bounding box center [71, 251] width 133 height 21
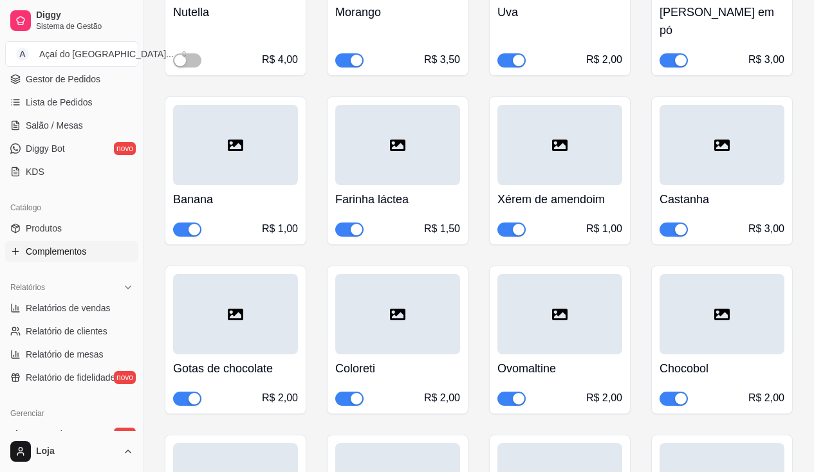
scroll to position [1287, 0]
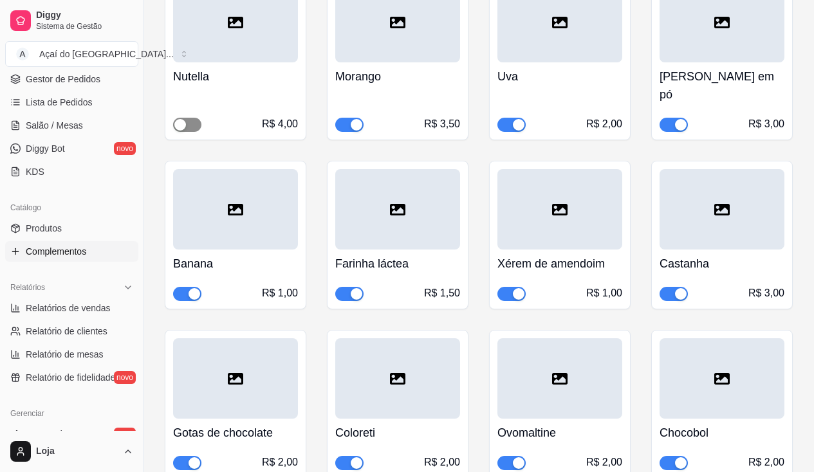
click at [195, 118] on span "button" at bounding box center [187, 125] width 28 height 14
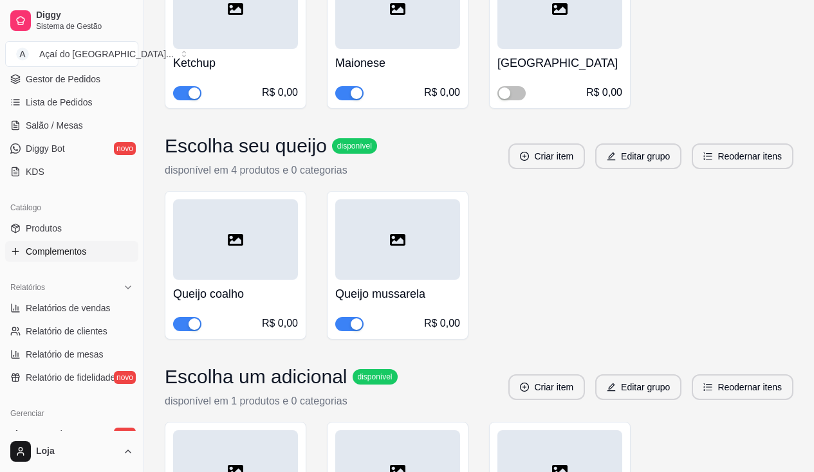
scroll to position [2896, 0]
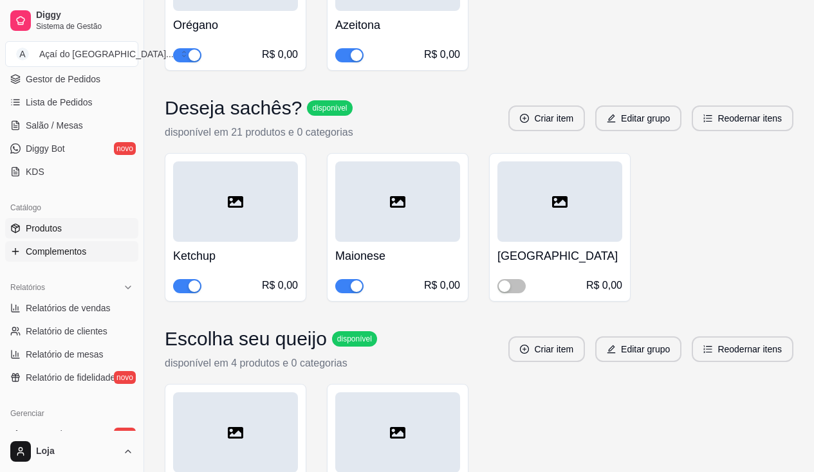
click at [60, 221] on link "Produtos" at bounding box center [71, 228] width 133 height 21
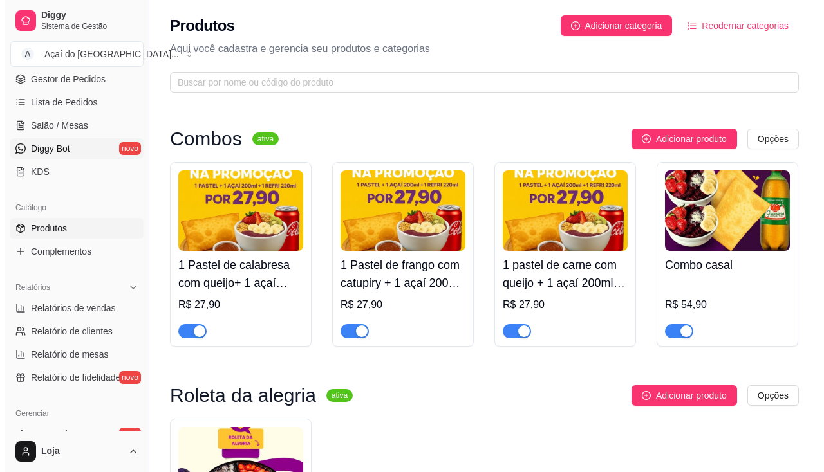
scroll to position [64, 0]
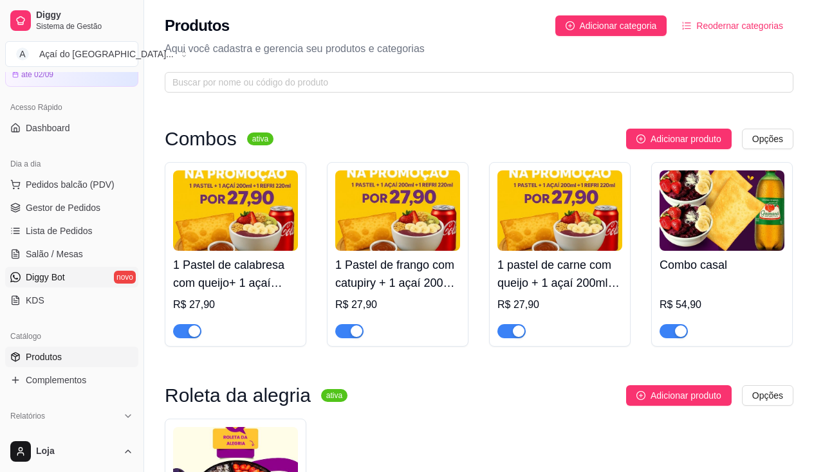
click at [78, 280] on link "Diggy Bot novo" at bounding box center [71, 277] width 133 height 21
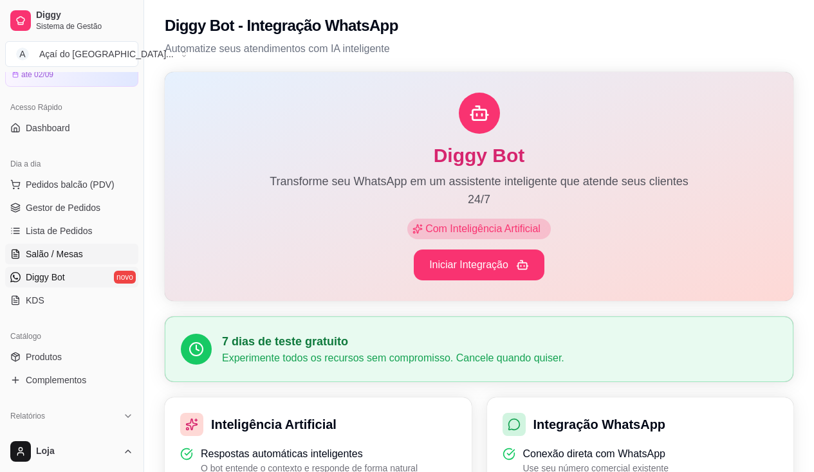
click at [78, 264] on link "Salão / Mesas" at bounding box center [71, 254] width 133 height 21
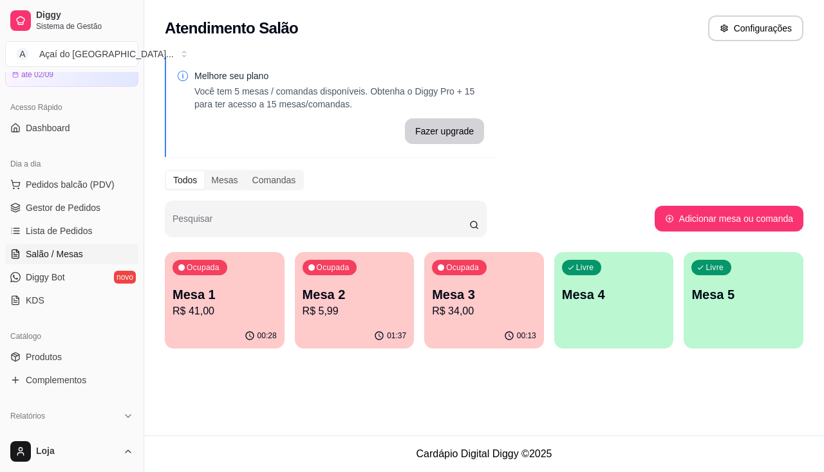
click at [491, 328] on div "00:13" at bounding box center [484, 336] width 120 height 25
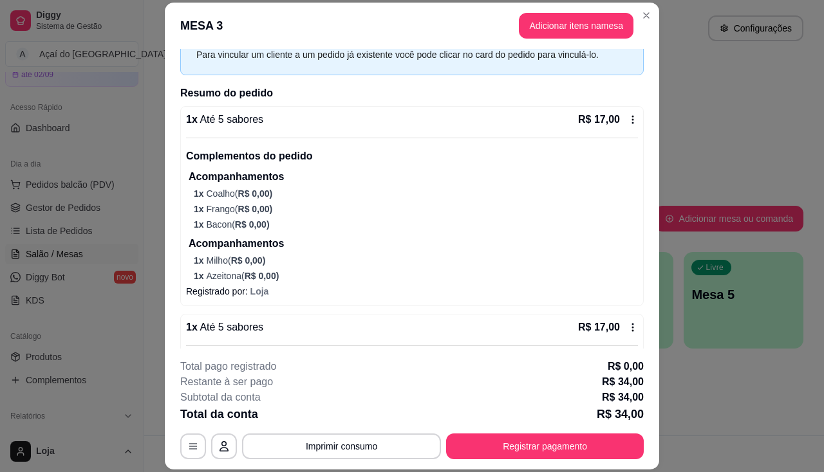
scroll to position [183, 0]
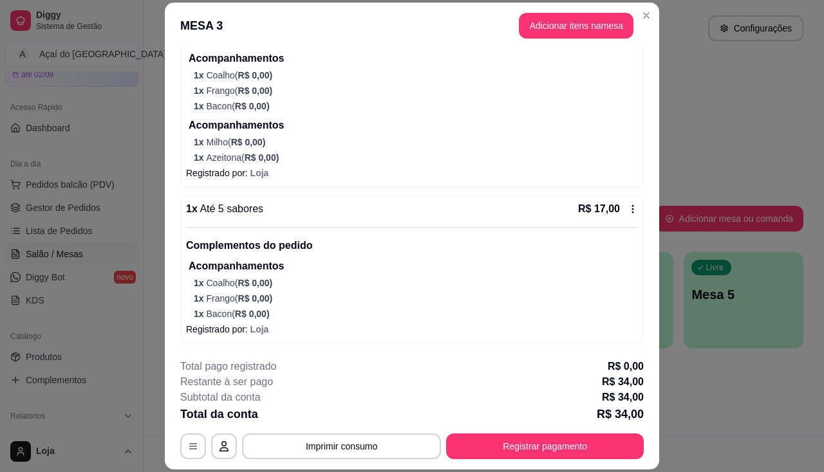
click at [421, 391] on div "Subtotal da conta R$ 34,00" at bounding box center [411, 397] width 463 height 15
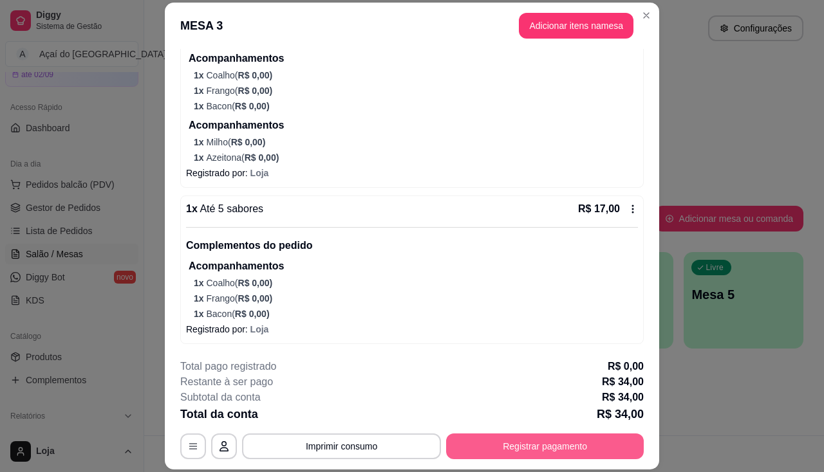
click at [561, 439] on button "Registrar pagamento" at bounding box center [545, 447] width 198 height 26
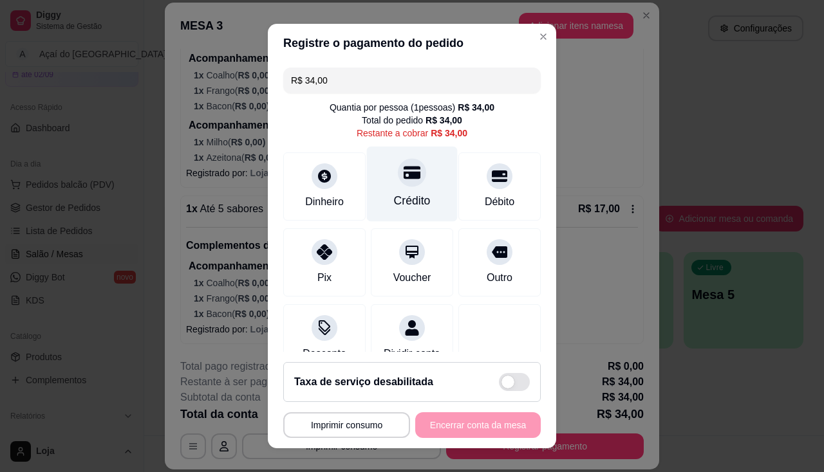
click at [410, 179] on div at bounding box center [412, 172] width 28 height 28
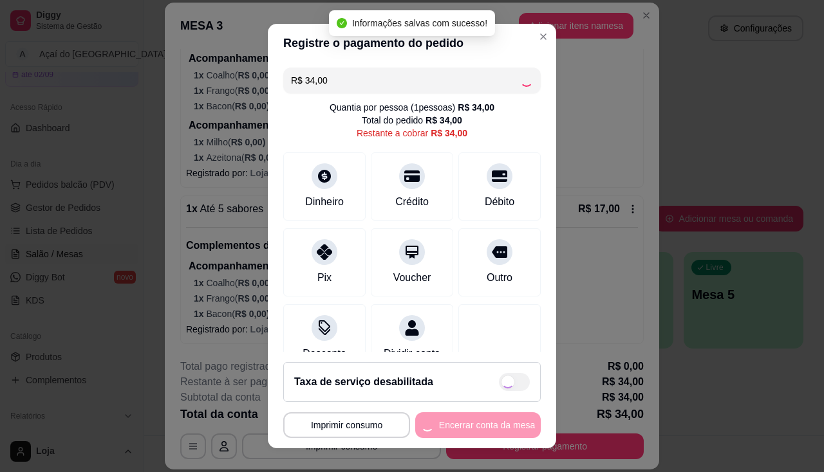
type input "R$ 0,00"
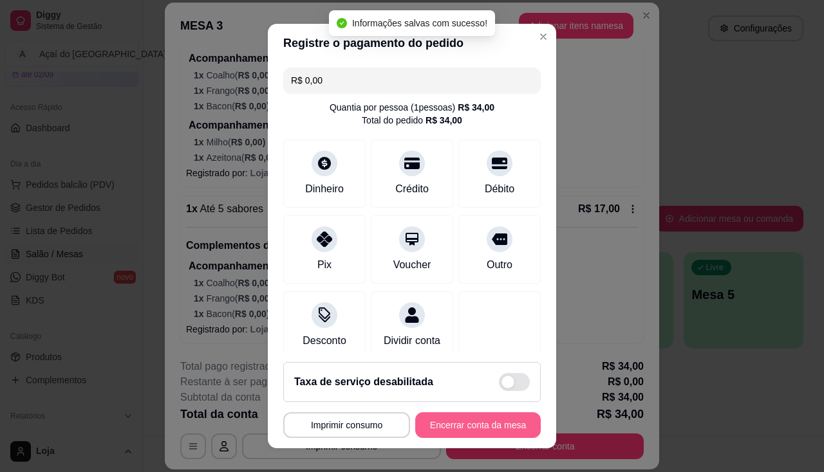
click at [432, 423] on button "Encerrar conta da mesa" at bounding box center [477, 425] width 125 height 26
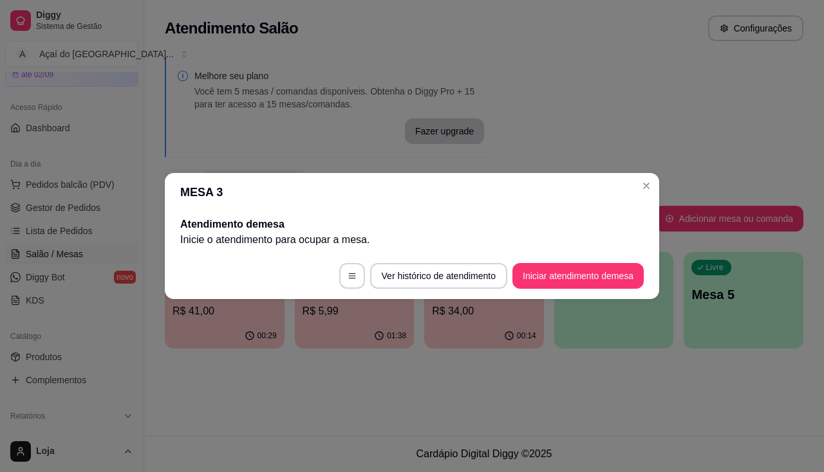
scroll to position [0, 0]
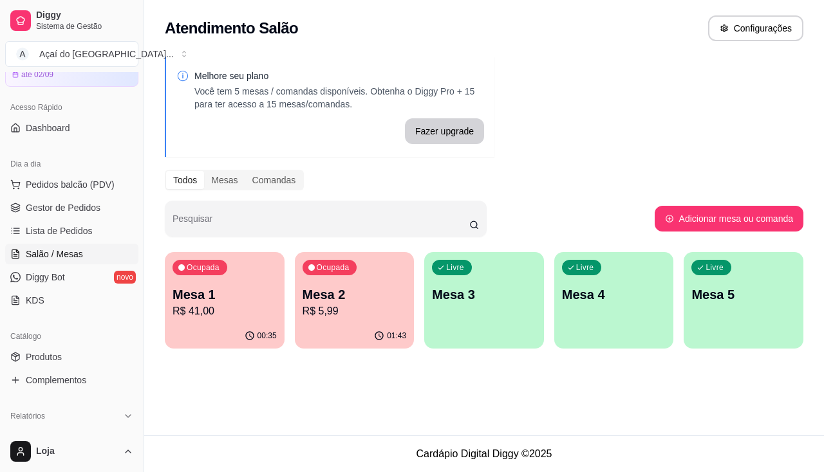
click at [337, 322] on div "Ocupada Mesa 2 R$ 5,99" at bounding box center [355, 287] width 120 height 71
click at [258, 310] on p "R$ 41,00" at bounding box center [224, 311] width 104 height 15
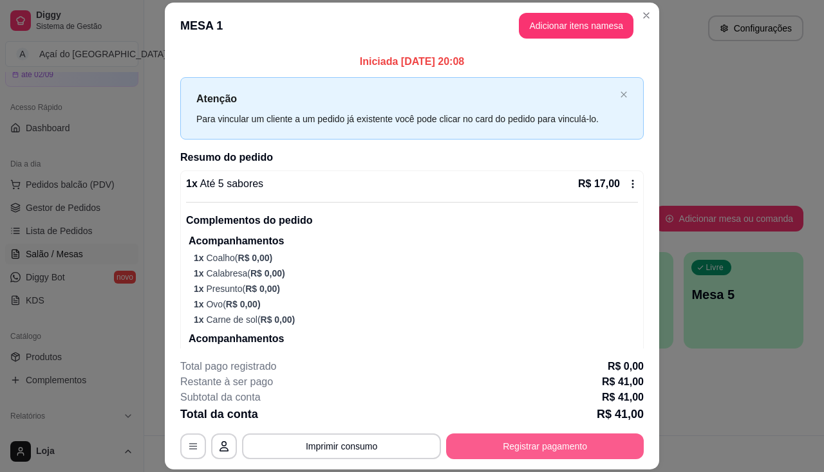
click at [488, 449] on button "Registrar pagamento" at bounding box center [545, 447] width 198 height 26
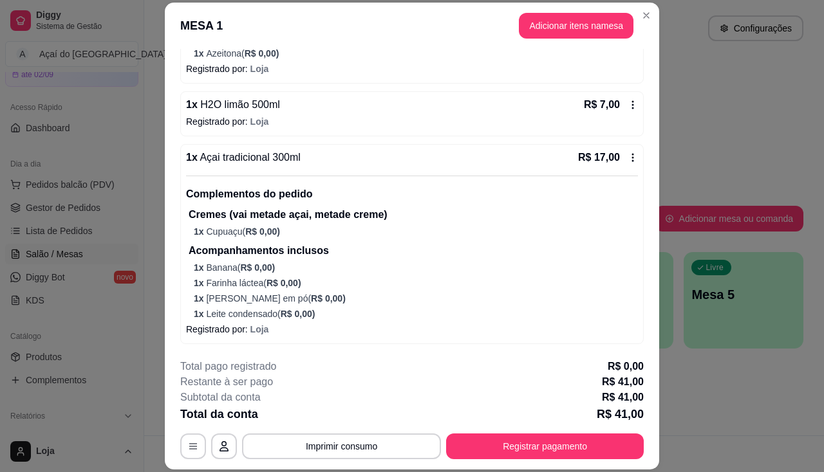
scroll to position [252, 0]
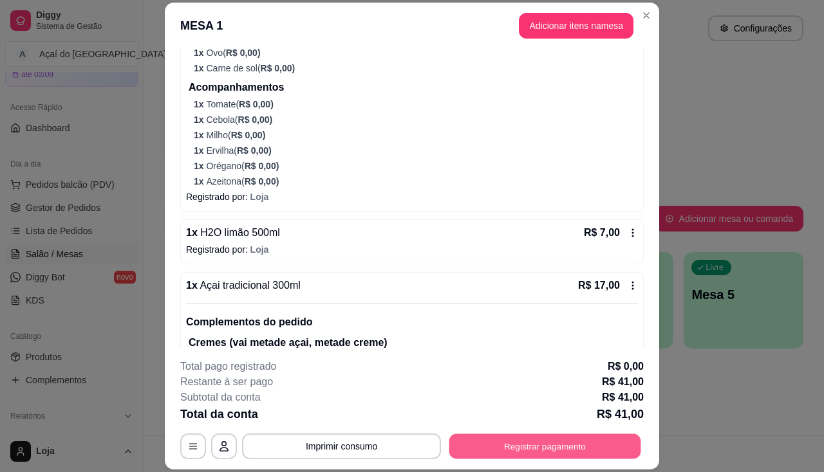
click at [532, 449] on button "Registrar pagamento" at bounding box center [545, 446] width 192 height 25
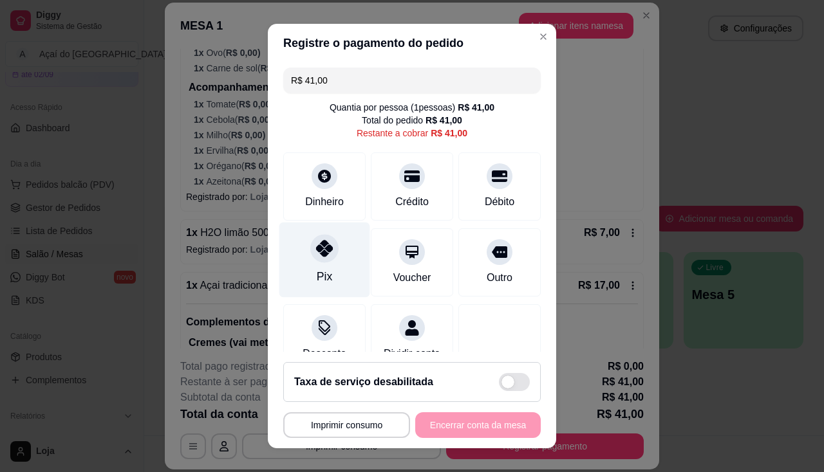
click at [335, 267] on div "Pix" at bounding box center [324, 259] width 91 height 75
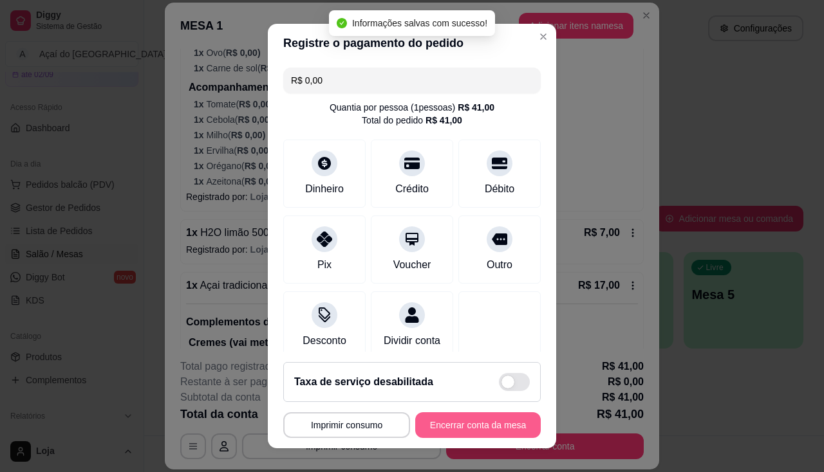
type input "R$ 0,00"
click at [429, 421] on button "Encerrar conta da mesa" at bounding box center [477, 425] width 125 height 26
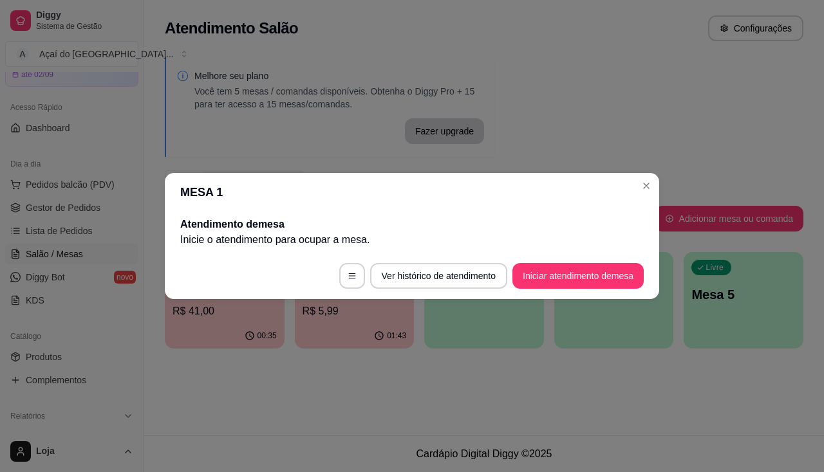
scroll to position [0, 0]
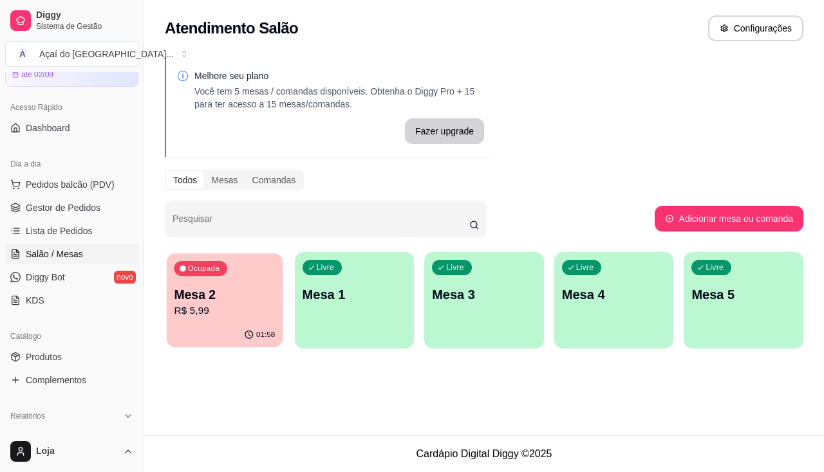
click at [181, 308] on p "R$ 5,99" at bounding box center [224, 311] width 101 height 15
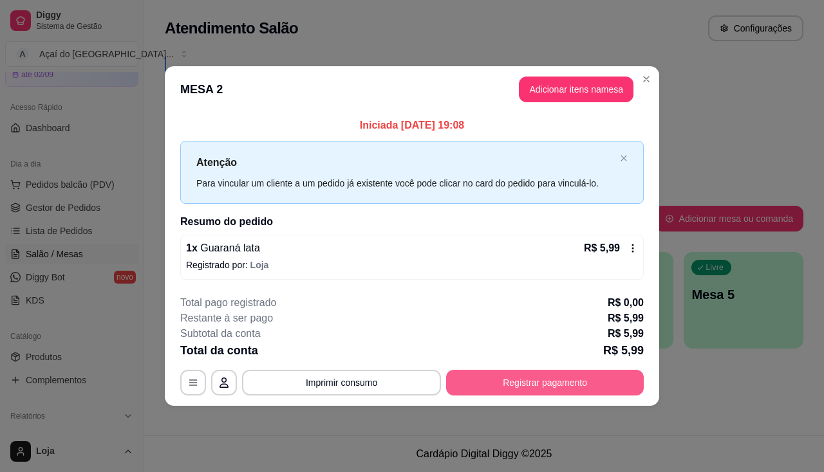
click at [517, 385] on button "Registrar pagamento" at bounding box center [545, 383] width 198 height 26
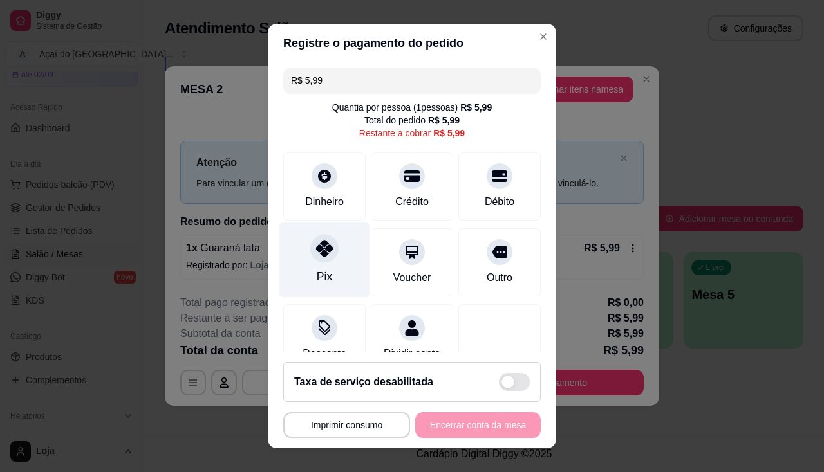
click at [320, 263] on div "Pix" at bounding box center [324, 259] width 91 height 75
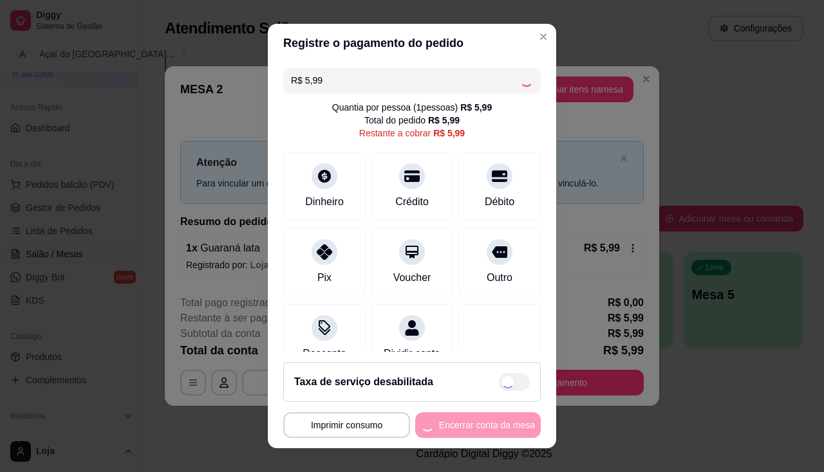
type input "R$ 0,00"
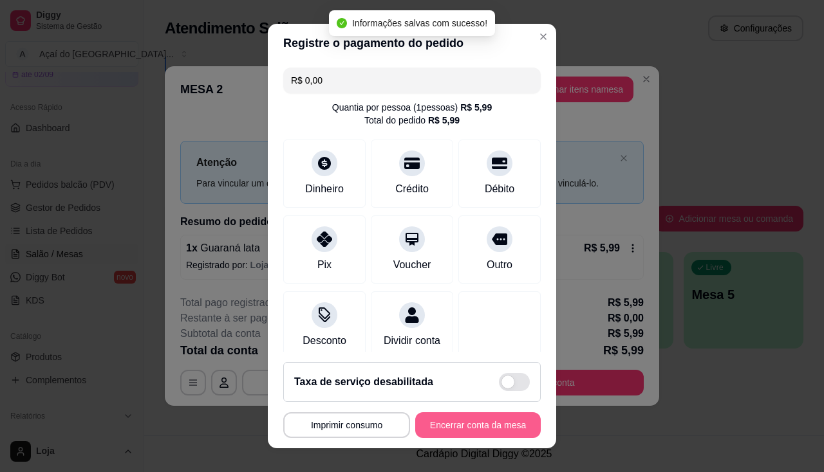
click at [461, 423] on button "Encerrar conta da mesa" at bounding box center [477, 425] width 125 height 26
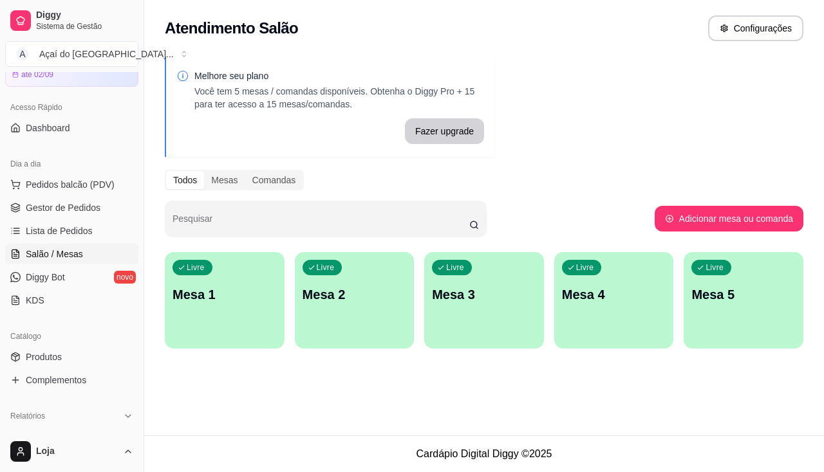
click at [218, 322] on div "Livre Mesa 1" at bounding box center [225, 292] width 120 height 81
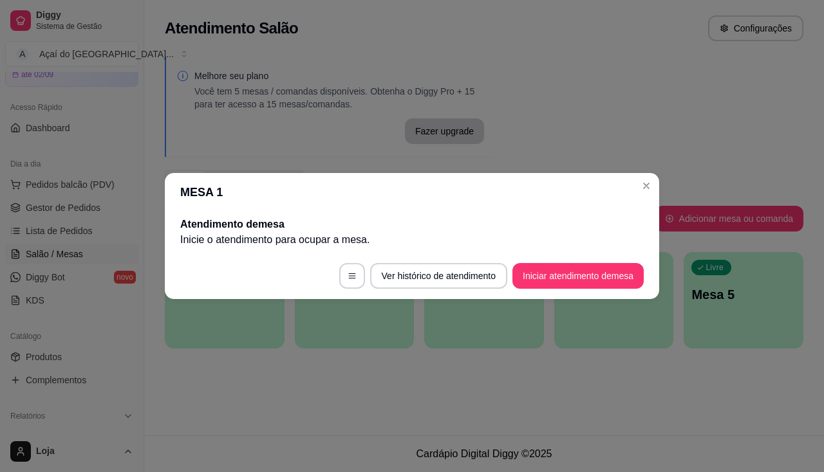
drag, startPoint x: 546, startPoint y: 290, endPoint x: 542, endPoint y: 283, distance: 7.2
click at [543, 285] on footer "Ver histórico de atendimento Iniciar atendimento de mesa" at bounding box center [412, 276] width 494 height 46
click at [542, 283] on button "Iniciar atendimento de mesa" at bounding box center [577, 276] width 131 height 26
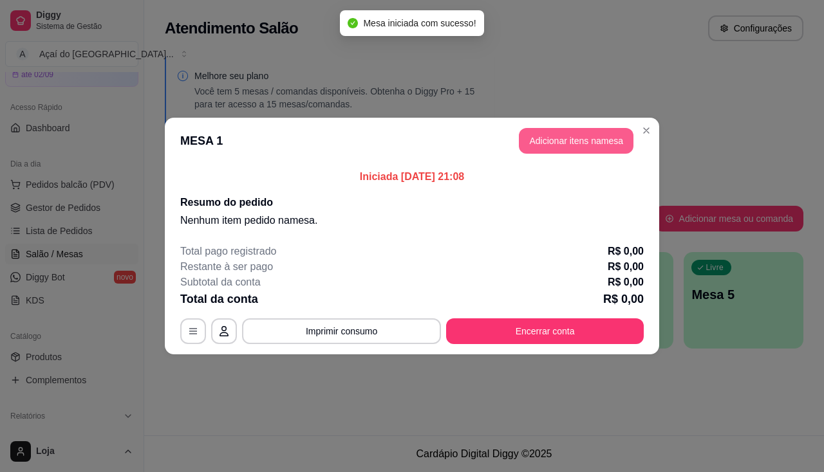
click at [553, 153] on button "Adicionar itens na mesa" at bounding box center [576, 141] width 115 height 26
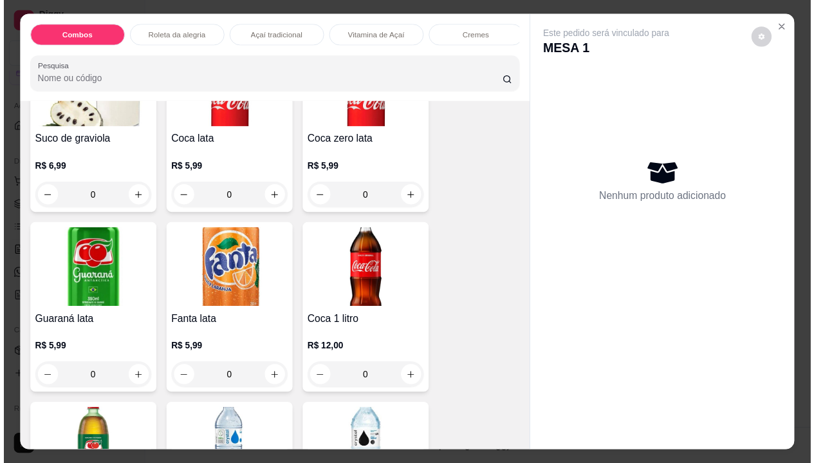
scroll to position [3797, 0]
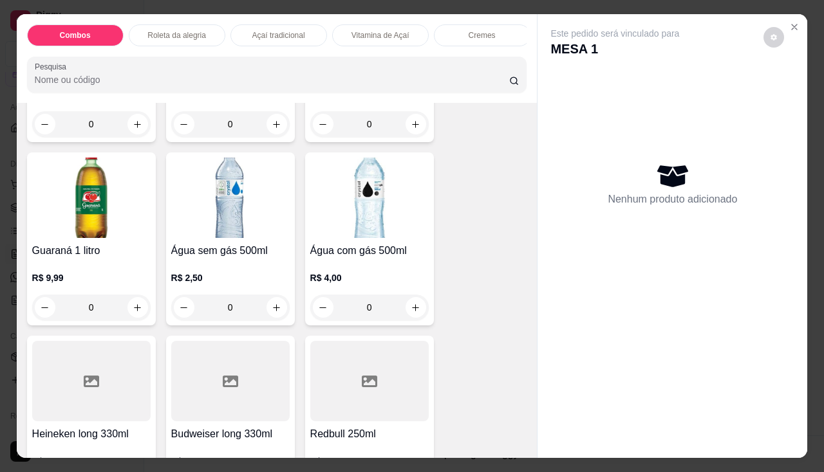
click at [234, 190] on img at bounding box center [230, 198] width 118 height 80
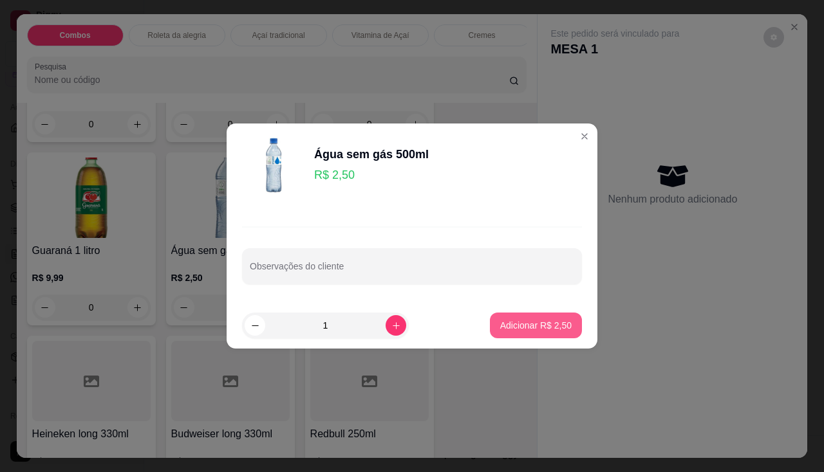
click at [507, 328] on p "Adicionar R$ 2,50" at bounding box center [535, 325] width 71 height 13
type input "1"
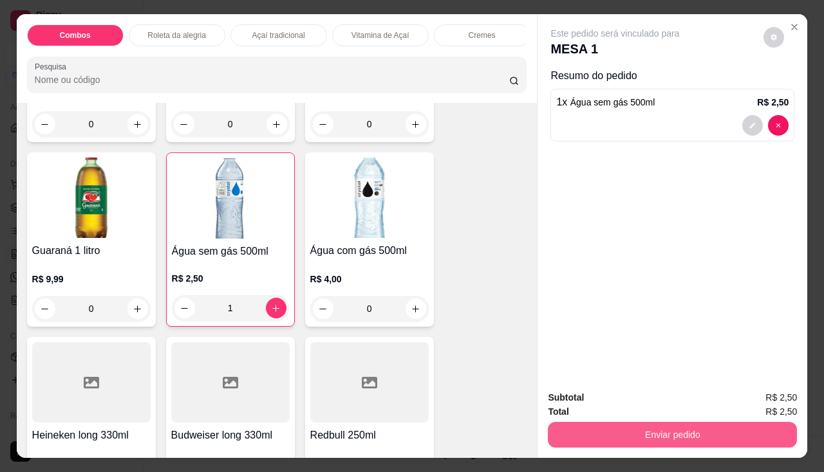
click at [579, 440] on button "Enviar pedido" at bounding box center [672, 435] width 249 height 26
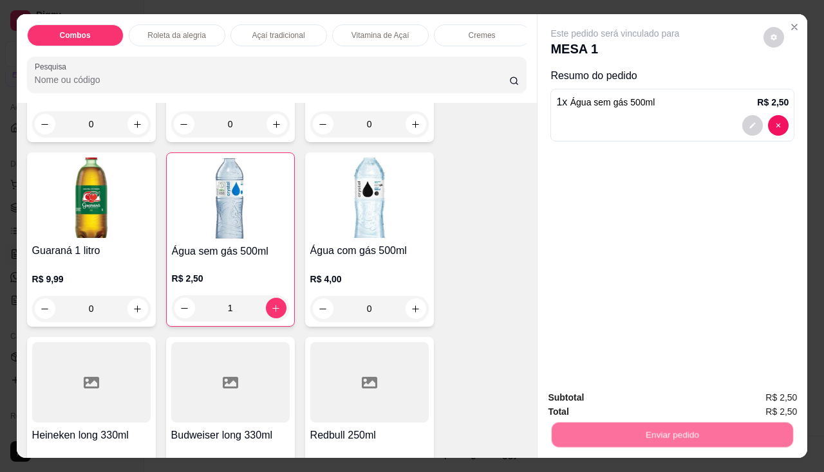
click at [595, 403] on button "Não registrar e enviar pedido" at bounding box center [630, 399] width 134 height 24
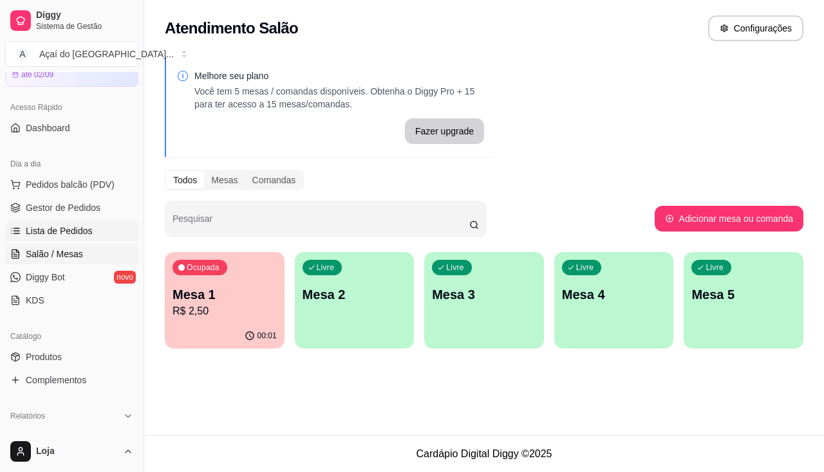
click at [78, 230] on span "Lista de Pedidos" at bounding box center [59, 231] width 67 height 13
